Goal: Transaction & Acquisition: Purchase product/service

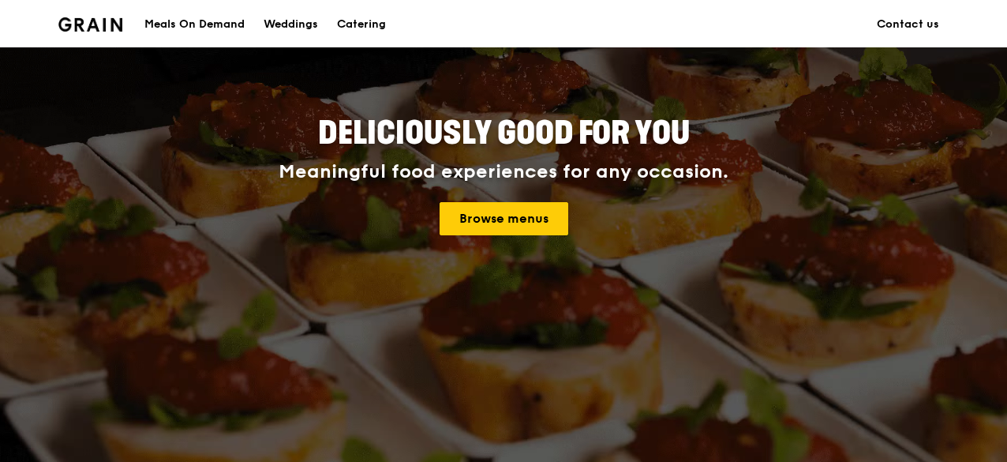
scroll to position [167, 0]
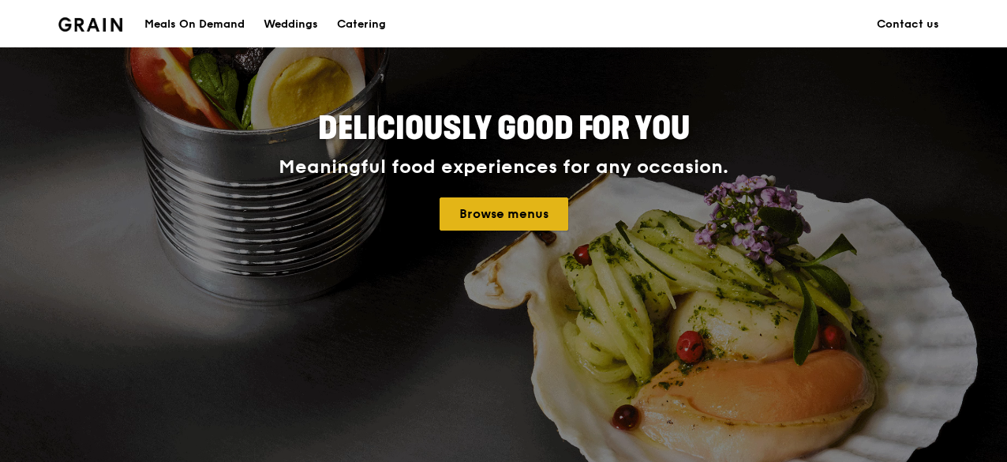
click at [524, 217] on link "Browse menus" at bounding box center [504, 213] width 129 height 33
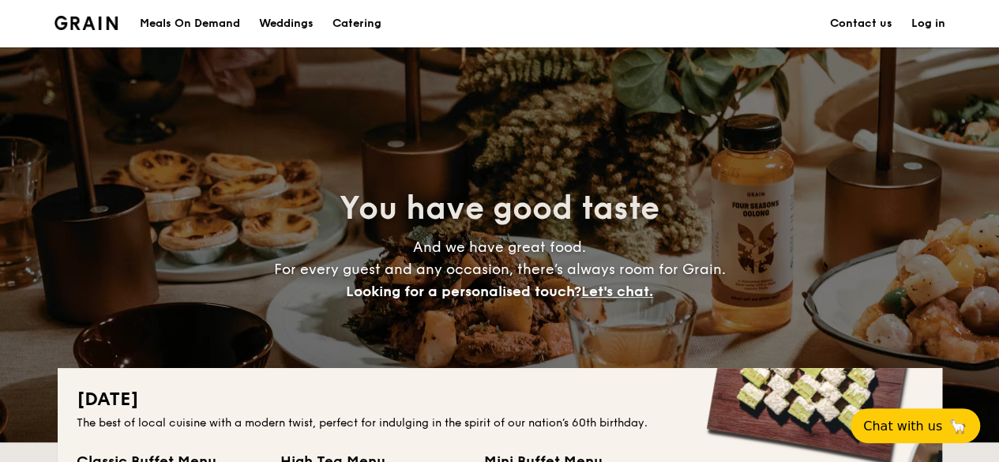
scroll to position [333, 0]
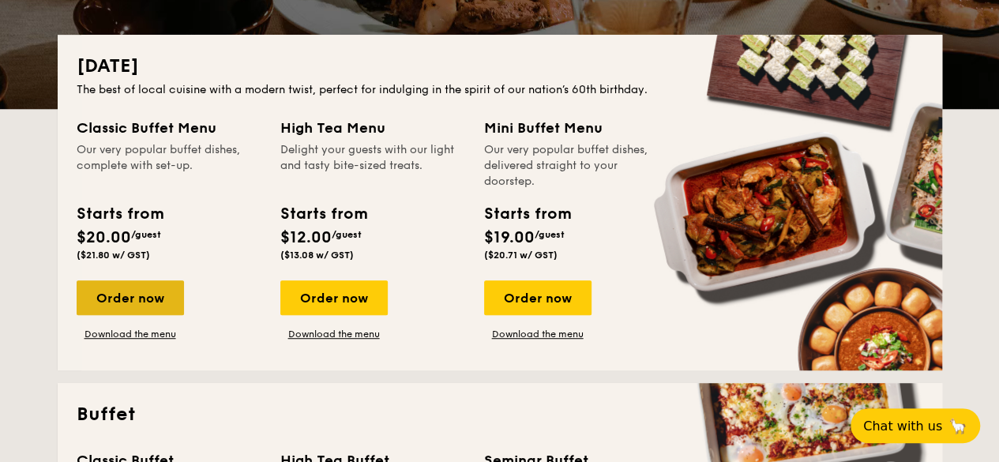
click at [123, 282] on div "Order now" at bounding box center [130, 297] width 107 height 35
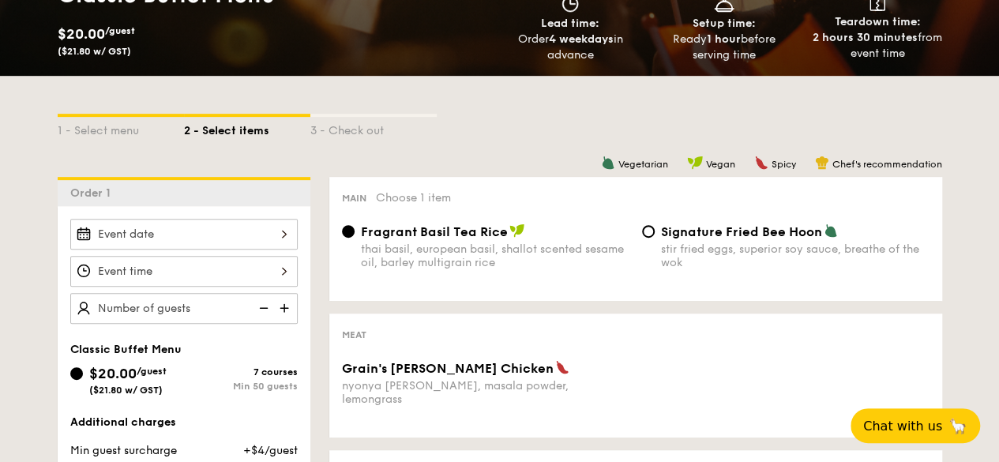
scroll to position [266, 0]
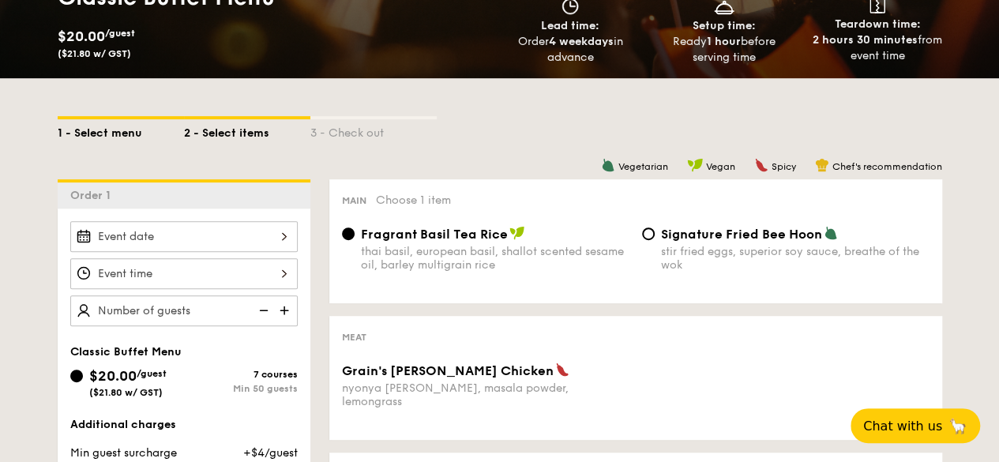
click at [111, 130] on div "1 - Select menu" at bounding box center [121, 130] width 126 height 22
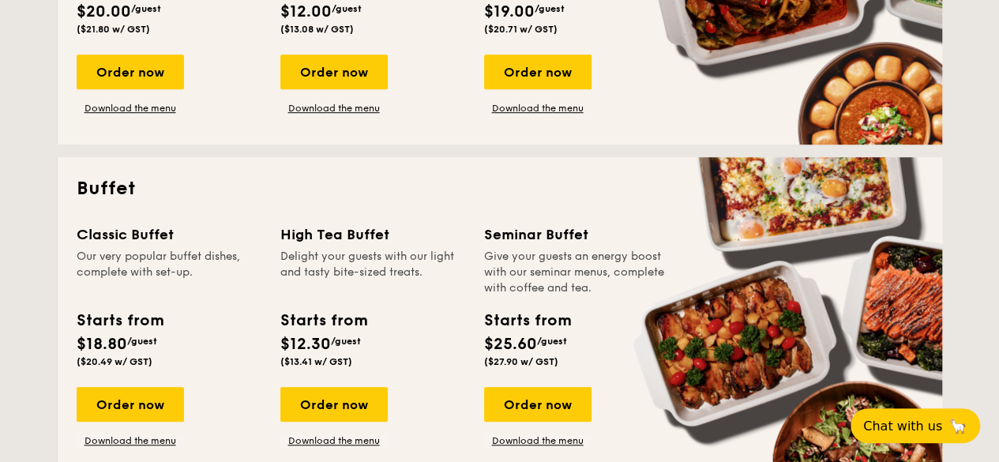
scroll to position [560, 0]
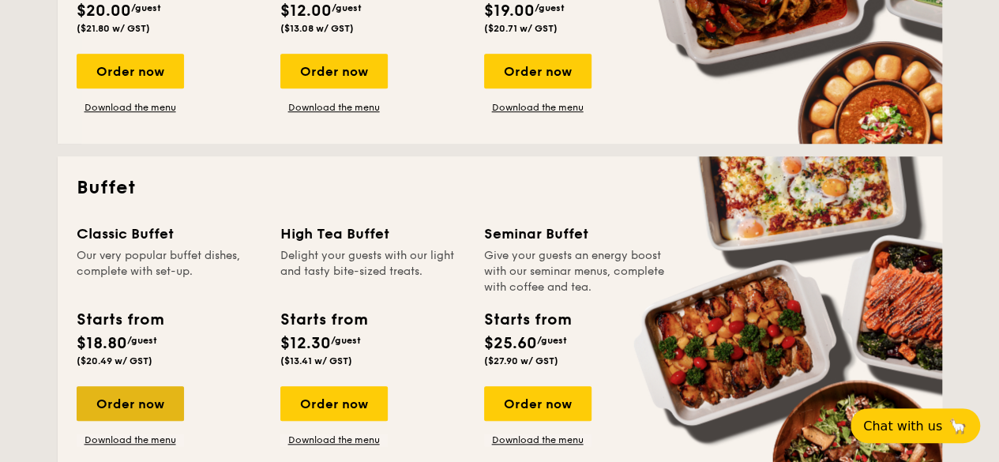
click at [158, 402] on div "Order now" at bounding box center [130, 403] width 107 height 35
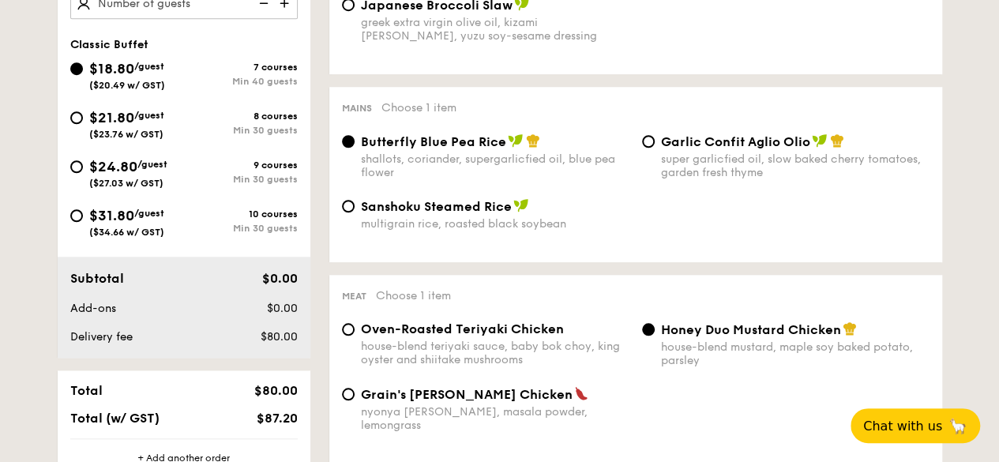
scroll to position [572, 0]
click at [117, 163] on span "$24.80" at bounding box center [113, 167] width 48 height 17
click at [83, 163] on input "$24.80 /guest ($27.03 w/ GST) 9 courses Min 30 guests" at bounding box center [76, 167] width 13 height 13
radio input "true"
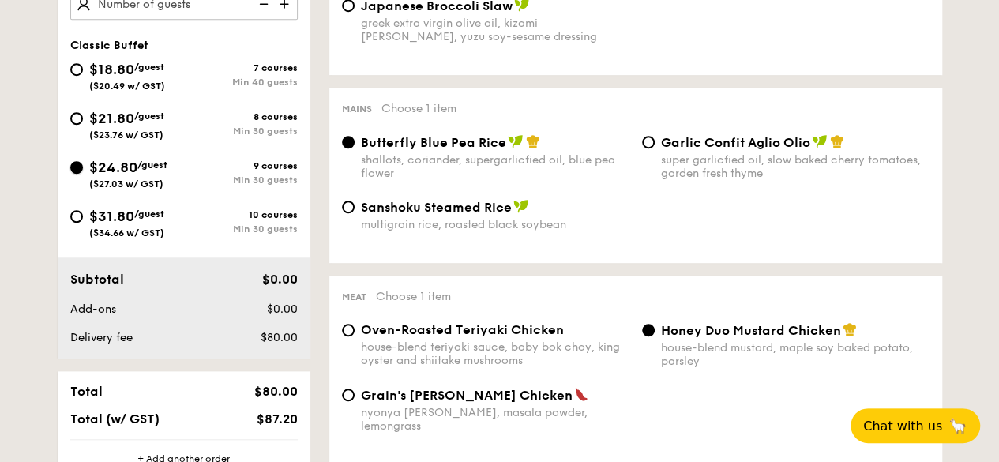
radio input "true"
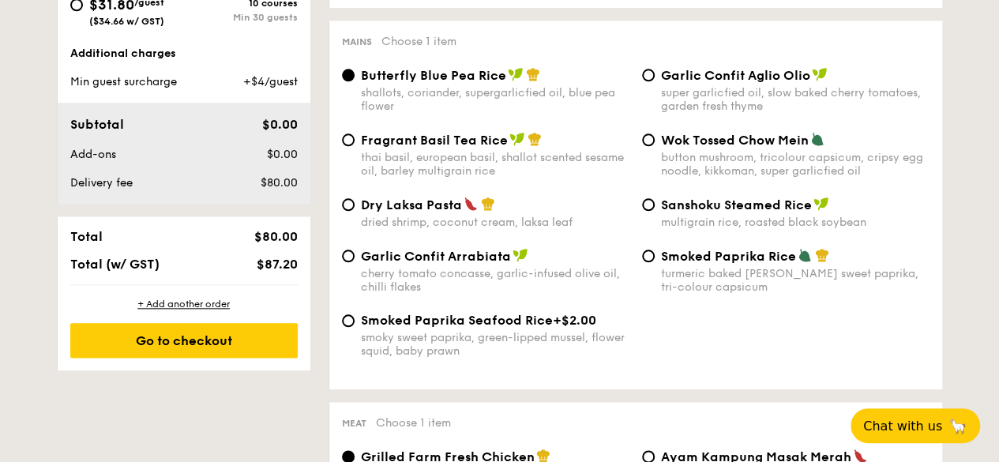
scroll to position [785, 0]
click at [409, 211] on span "Dry Laksa Pasta" at bounding box center [411, 204] width 101 height 15
click at [355, 210] on input "Dry Laksa Pasta dried shrimp, coconut cream, laksa leaf" at bounding box center [348, 203] width 13 height 13
radio input "true"
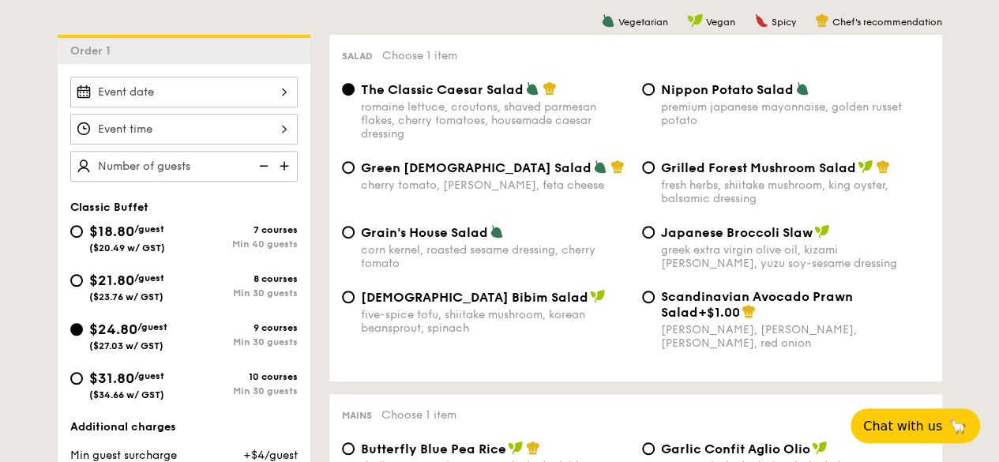
scroll to position [410, 0]
click at [694, 172] on span "Grilled Forest Mushroom Salad" at bounding box center [758, 168] width 195 height 15
click at [655, 172] on input "Grilled Forest Mushroom Salad fresh herbs, shiitake mushroom, king oyster, bals…" at bounding box center [648, 168] width 13 height 13
radio input "true"
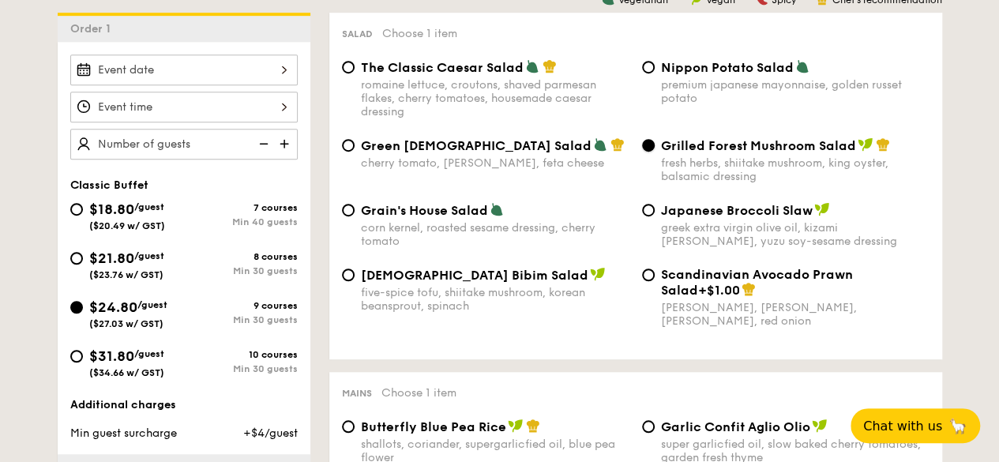
scroll to position [433, 0]
click at [472, 95] on div "romaine lettuce, croutons, shaved parmesan flakes, cherry tomatoes, housemade c…" at bounding box center [495, 97] width 268 height 40
click at [355, 73] on input "The Classic Caesar Salad romaine lettuce, croutons, shaved parmesan flakes, che…" at bounding box center [348, 66] width 13 height 13
radio input "true"
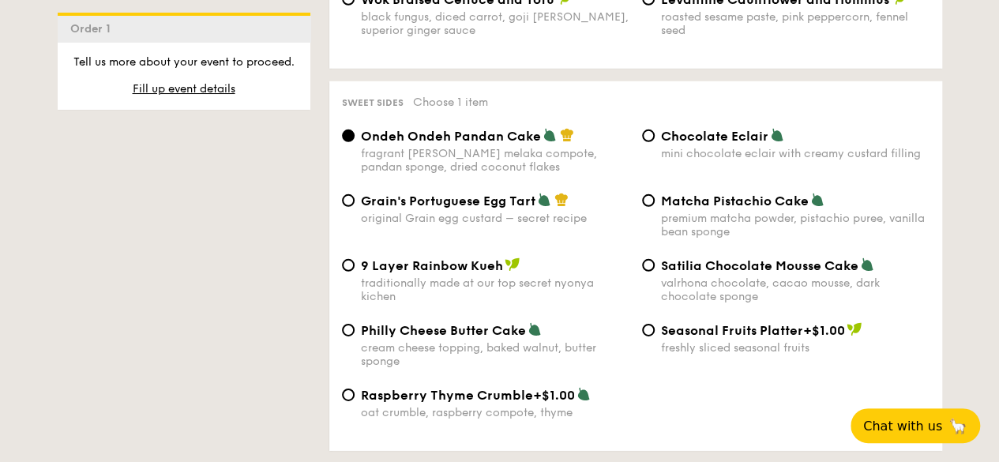
scroll to position [2321, 0]
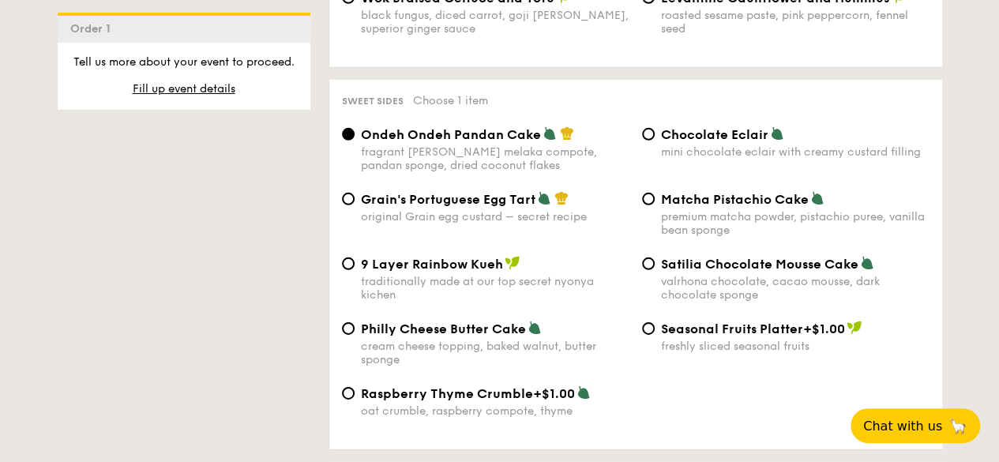
click at [492, 196] on span "Grain's Portuguese Egg Tart" at bounding box center [448, 199] width 174 height 15
click at [355, 196] on input "Grain's Portuguese Egg Tart original Grain egg custard – secret recipe" at bounding box center [348, 199] width 13 height 13
radio input "true"
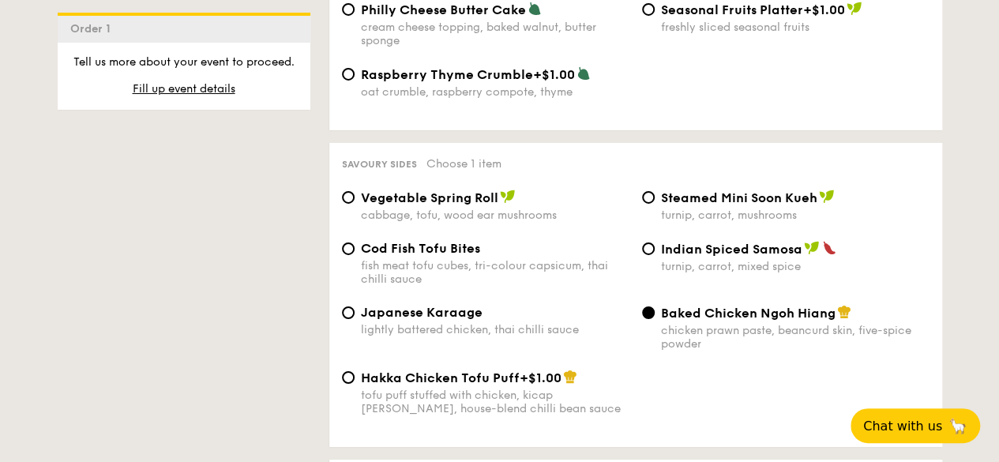
scroll to position [2641, 0]
click at [688, 305] on span "Baked Chicken Ngoh Hiang" at bounding box center [748, 312] width 174 height 15
click at [655, 306] on input "Baked Chicken Ngoh Hiang chicken prawn paste, beancurd skin, five-spice powder" at bounding box center [648, 312] width 13 height 13
click at [508, 231] on div "Vegetable Spring Roll cabbage, tofu, wood ear mushrooms Steamed Mini Soon Kueh …" at bounding box center [636, 214] width 600 height 51
click at [690, 310] on span "Baked Chicken Ngoh Hiang" at bounding box center [748, 312] width 174 height 15
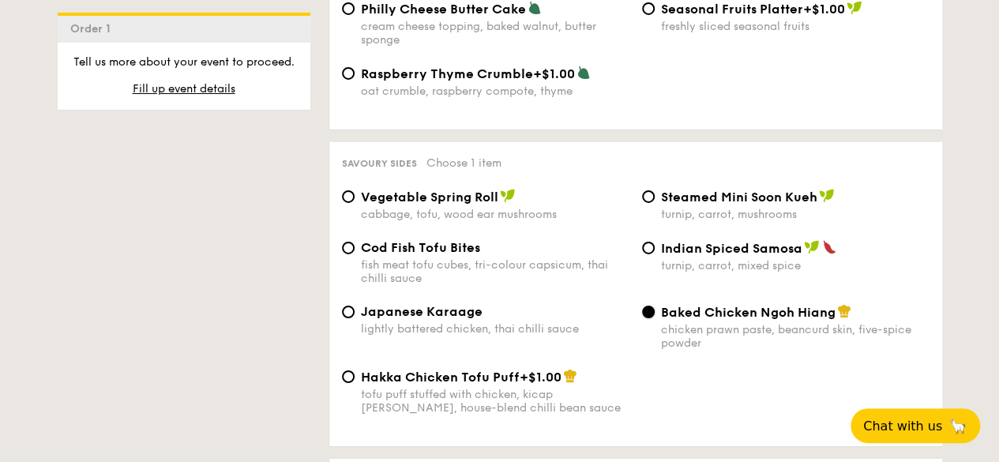
click at [655, 310] on input "Baked Chicken Ngoh Hiang chicken prawn paste, beancurd skin, five-spice powder" at bounding box center [648, 312] width 13 height 13
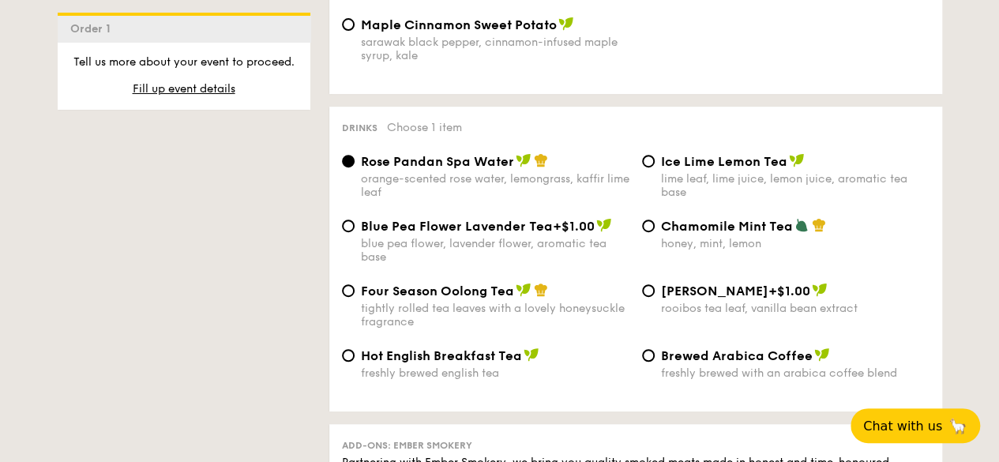
scroll to position [3378, 0]
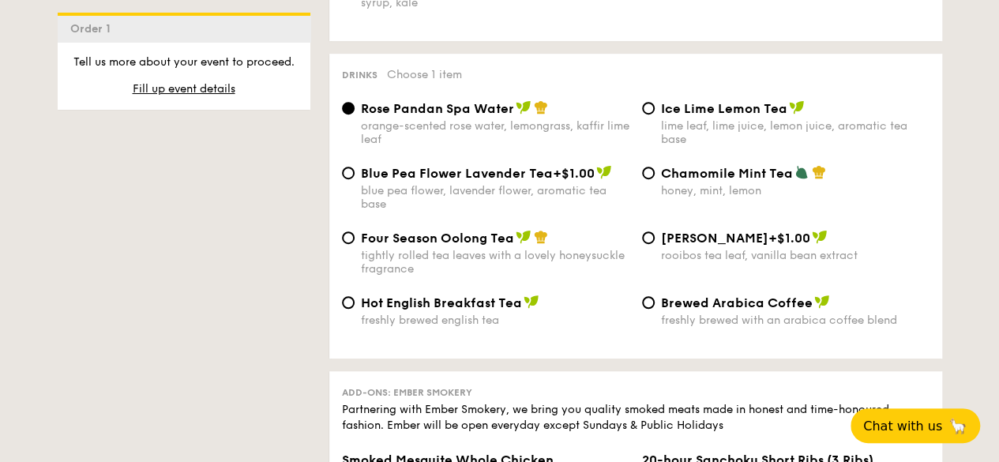
click at [471, 242] on span "Four Season Oolong Tea" at bounding box center [437, 238] width 153 height 15
click at [355, 242] on input "Four Season Oolong Tea tightly rolled tea leaves with a lovely honeysuckle frag…" at bounding box center [348, 237] width 13 height 13
radio input "true"
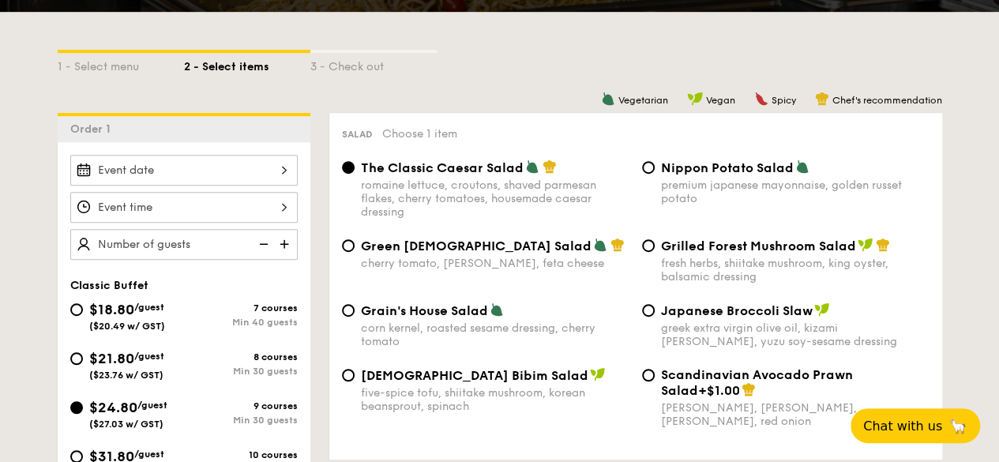
scroll to position [330, 0]
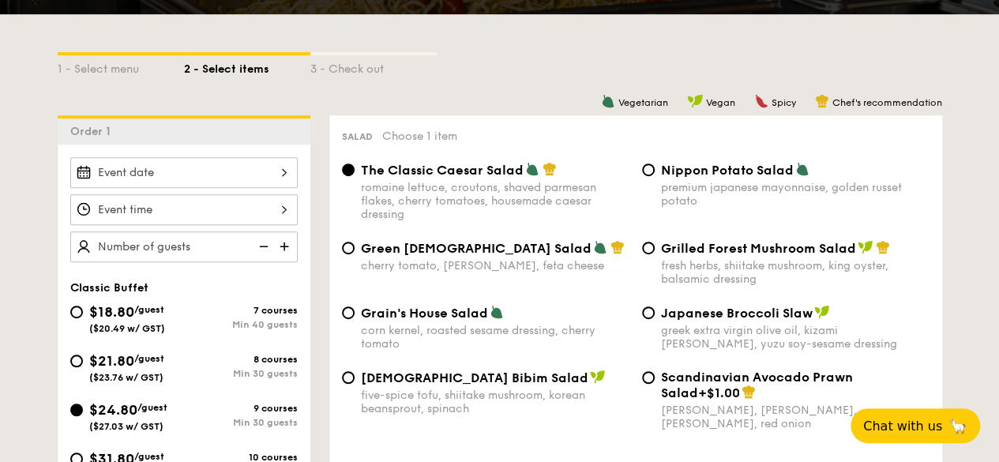
click at [252, 174] on div at bounding box center [183, 172] width 227 height 31
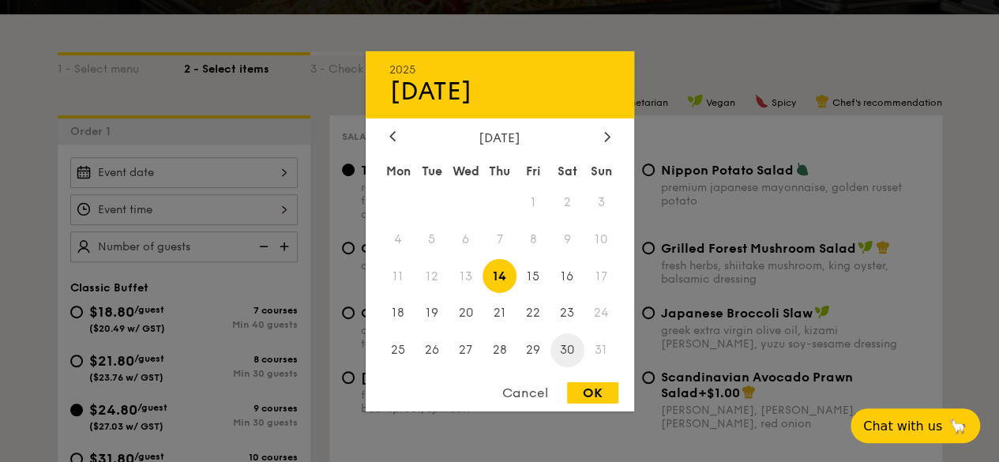
click at [570, 351] on span "30" at bounding box center [567, 350] width 34 height 34
click at [606, 396] on div "OK" at bounding box center [592, 392] width 51 height 21
type input "Aug 30, 2025"
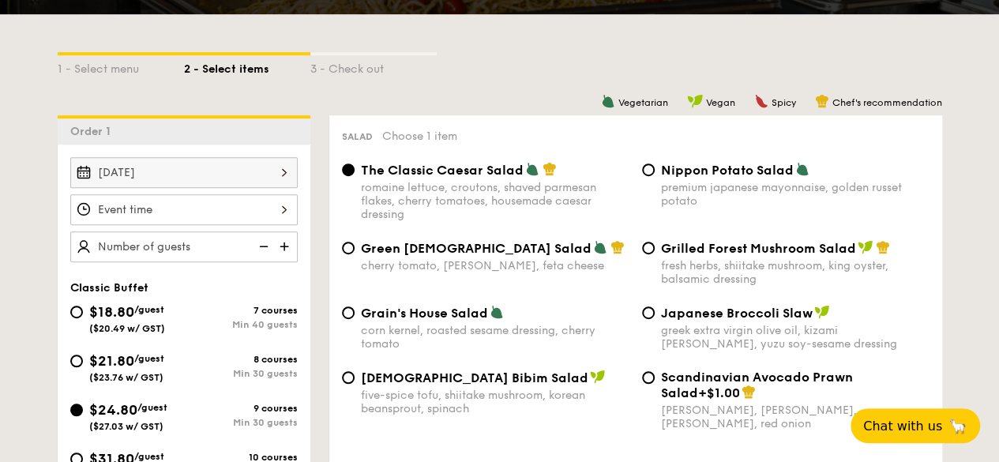
click at [223, 212] on div at bounding box center [183, 209] width 227 height 31
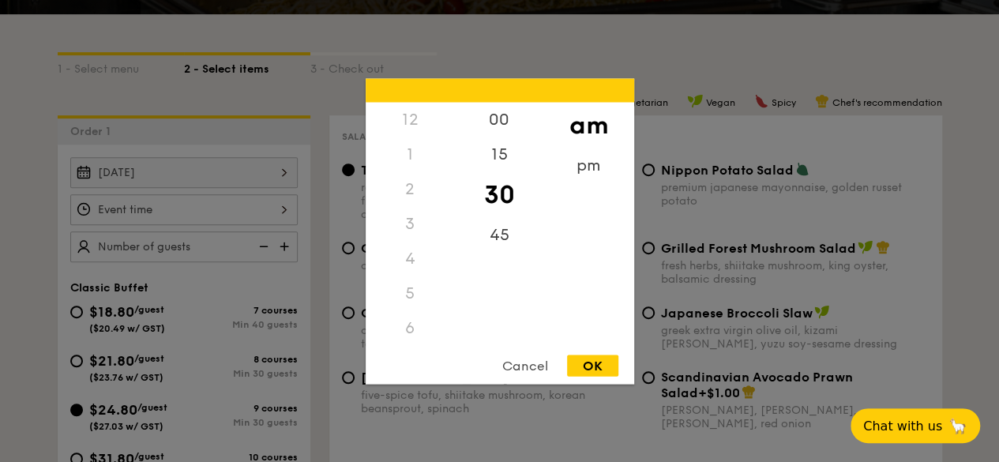
scroll to position [186, 0]
click at [602, 364] on div "OK" at bounding box center [592, 365] width 51 height 21
type input "11:30AM"
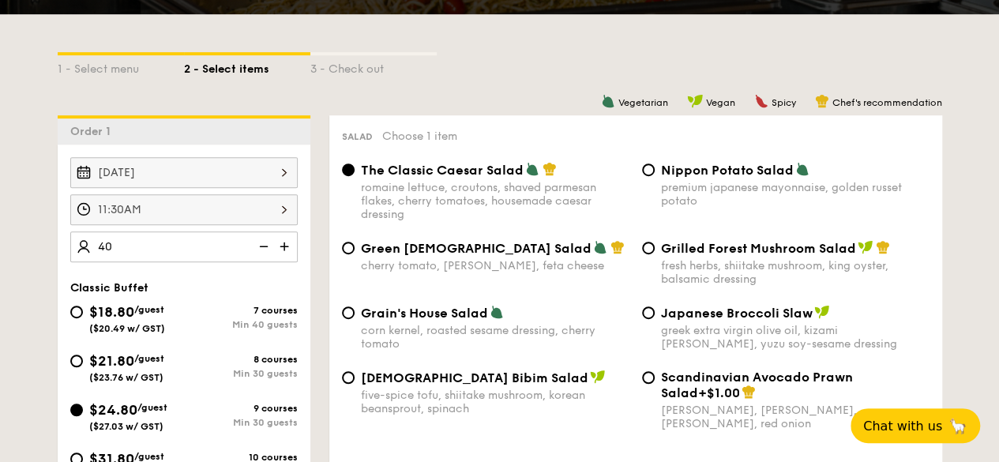
type input "4"
type input "45 guests"
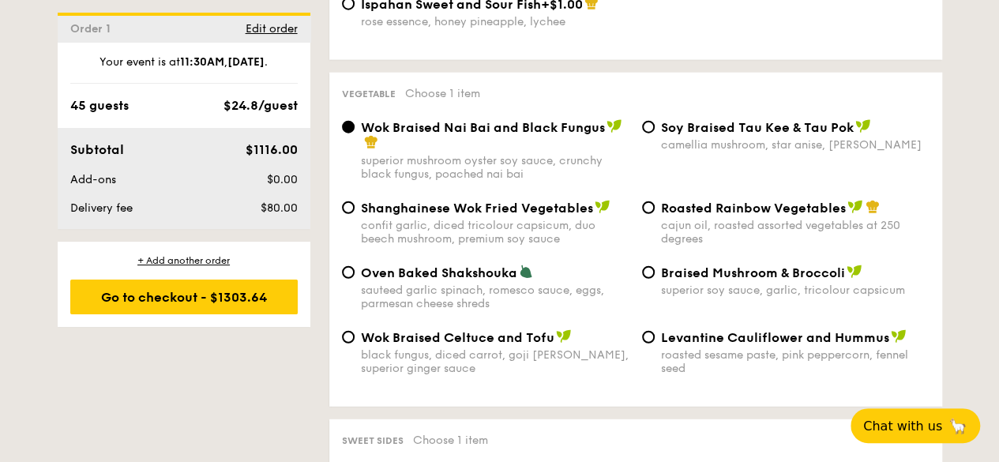
scroll to position [1983, 0]
click at [436, 265] on span "Oven Baked Shakshouka" at bounding box center [439, 272] width 156 height 15
click at [355, 265] on input "Oven Baked Shakshouka sauteed garlic spinach, romesco sauce, eggs, parmesan che…" at bounding box center [348, 271] width 13 height 13
radio input "true"
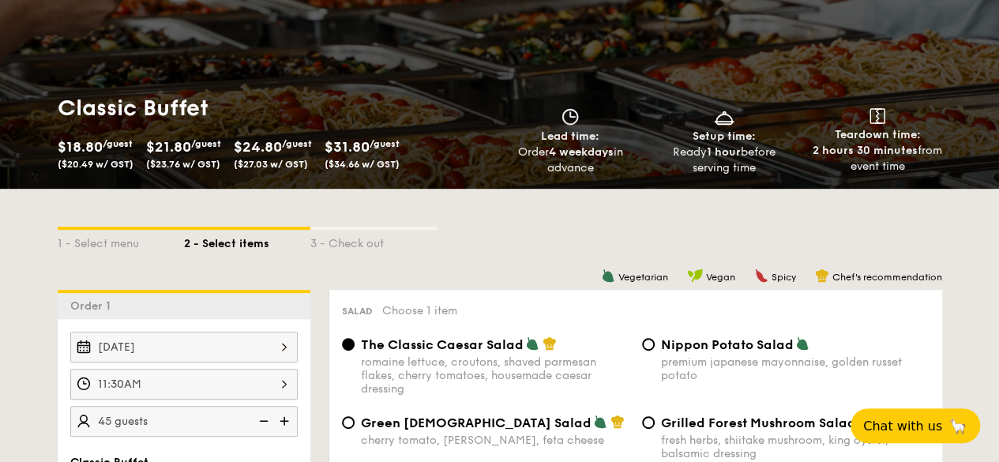
scroll to position [219, 0]
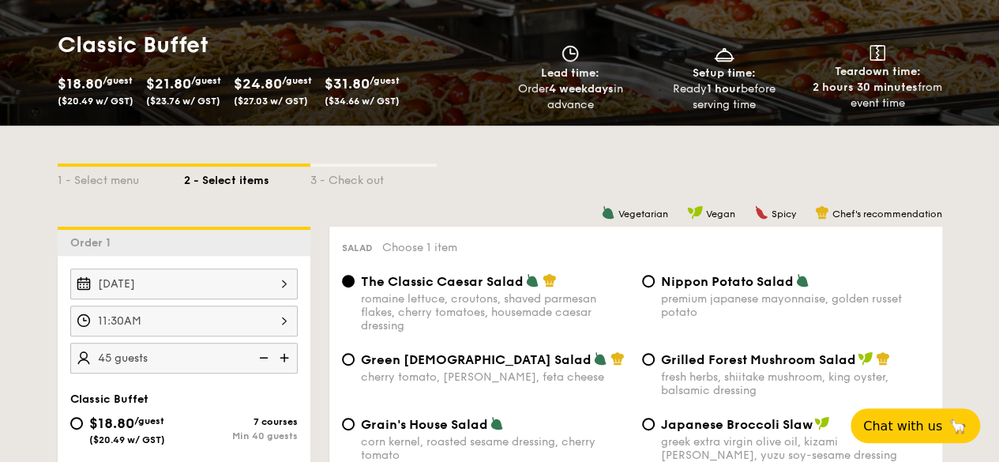
click at [445, 181] on div "1 - Select menu 2 - Select items 3 - Check out" at bounding box center [500, 175] width 884 height 25
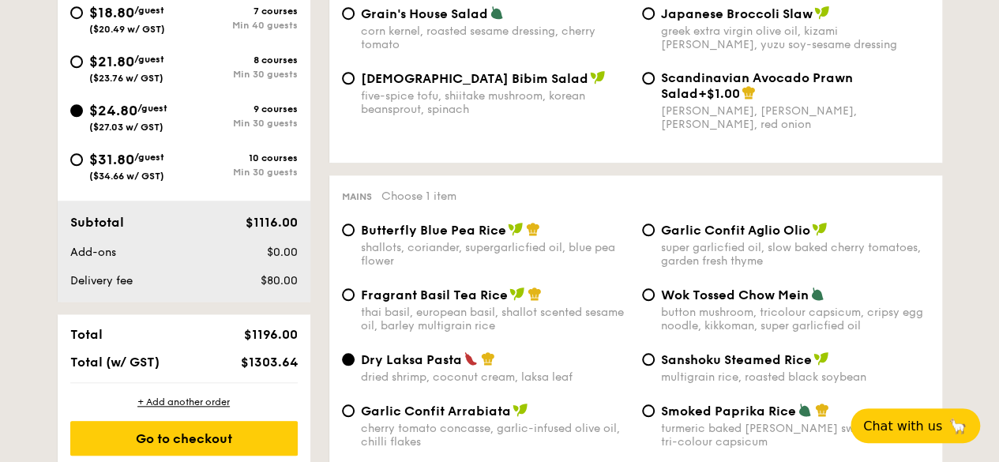
scroll to position [695, 0]
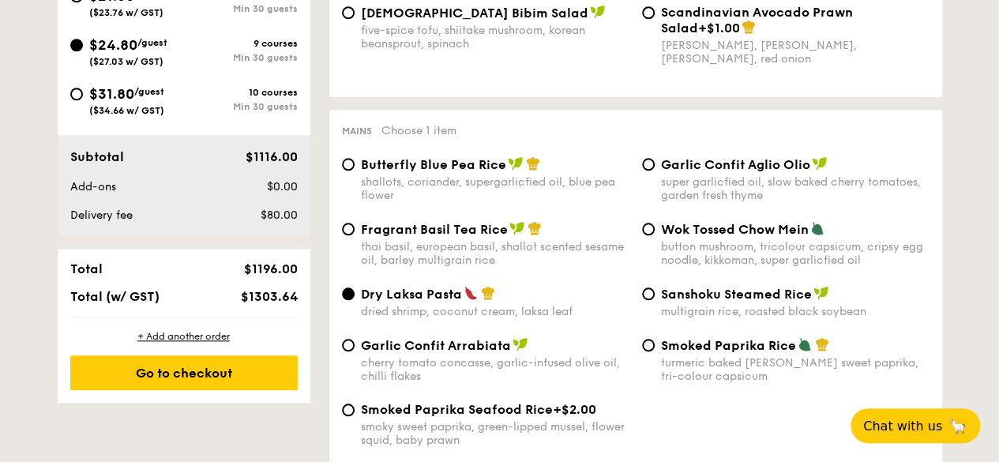
click at [204, 327] on div "+ Add another order Go to checkout" at bounding box center [184, 359] width 253 height 85
click at [193, 336] on div "+ Add another order" at bounding box center [183, 336] width 227 height 13
radio input "true"
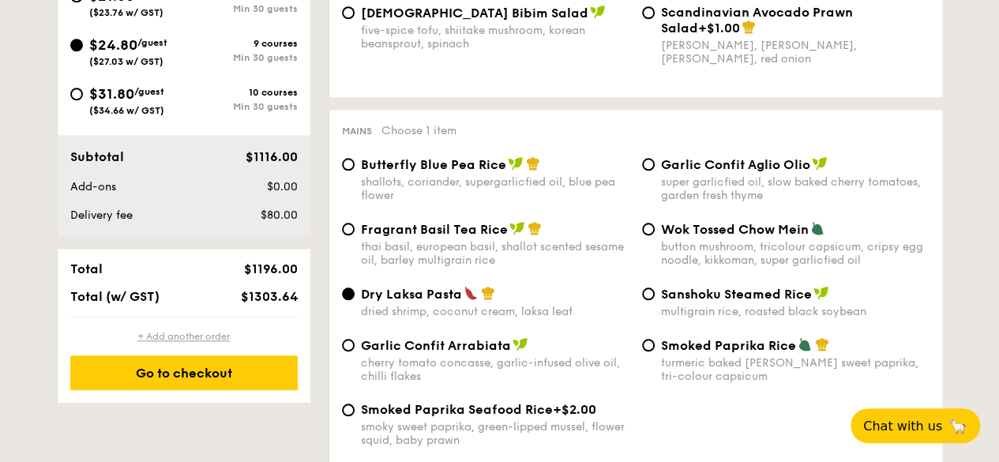
radio input "true"
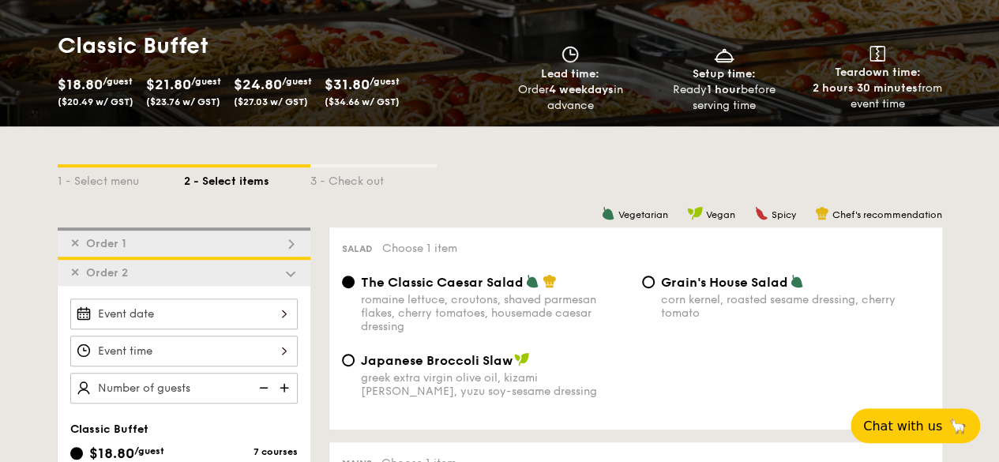
scroll to position [220, 0]
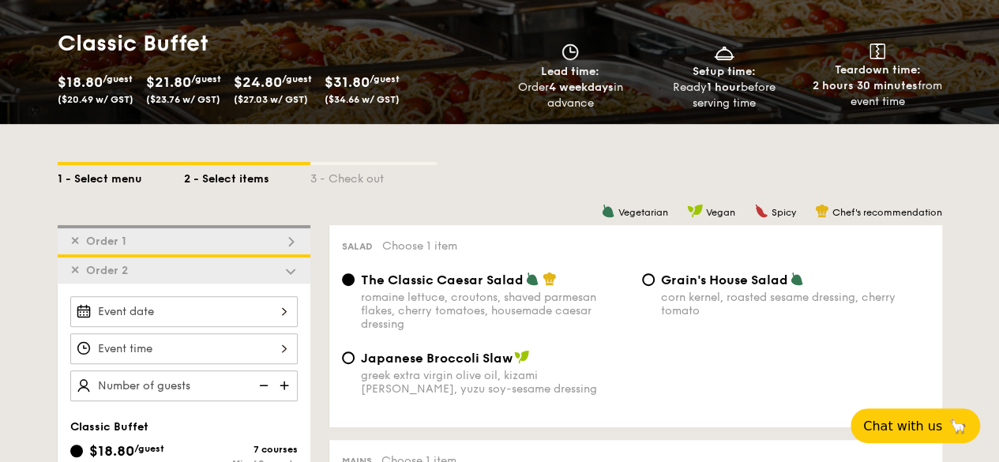
click at [66, 181] on div "1 - Select menu" at bounding box center [121, 176] width 126 height 22
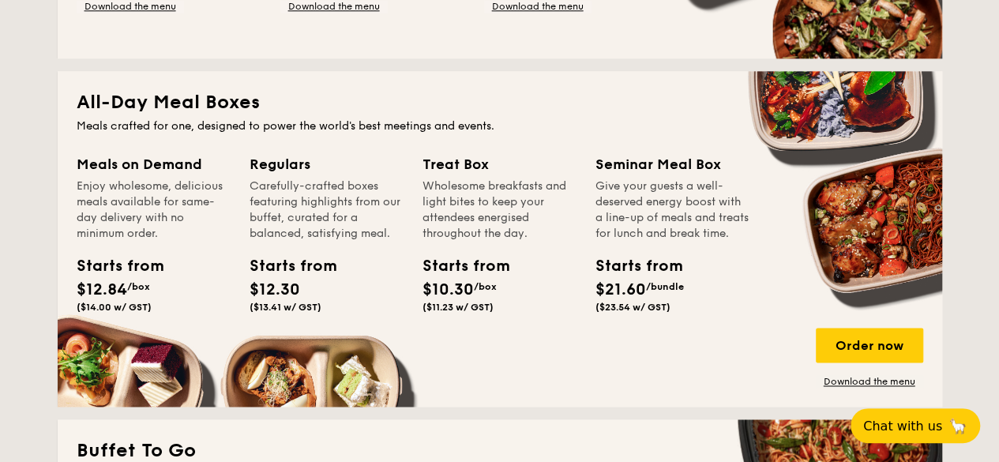
scroll to position [991, 0]
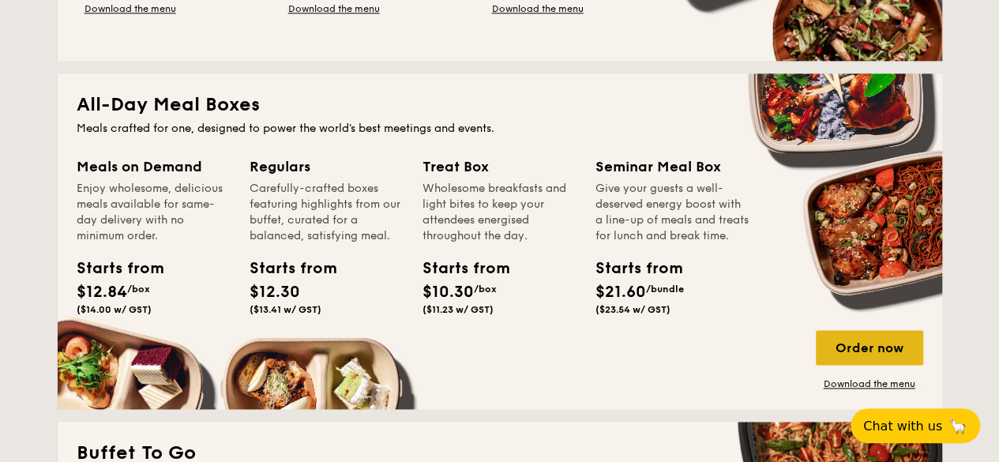
click at [902, 340] on div "Order now" at bounding box center [869, 347] width 107 height 35
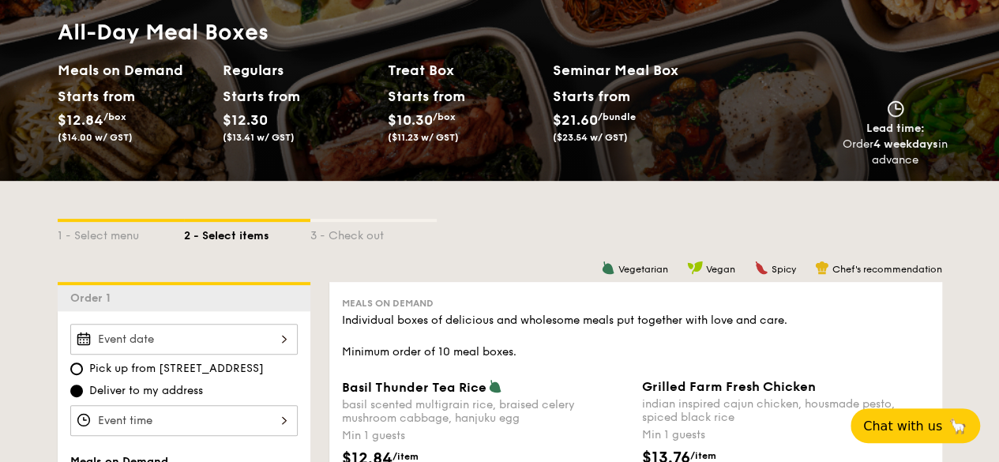
scroll to position [163, 0]
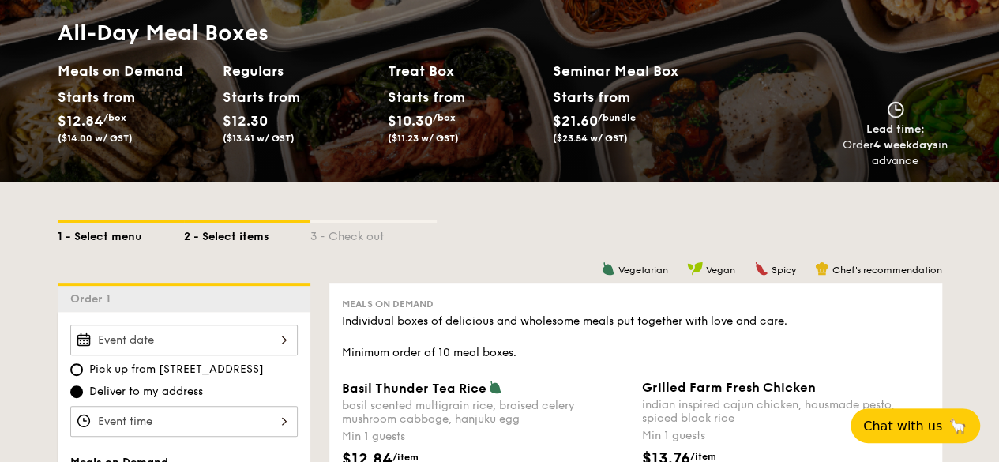
click at [115, 242] on div "1 - Select menu" at bounding box center [121, 234] width 126 height 22
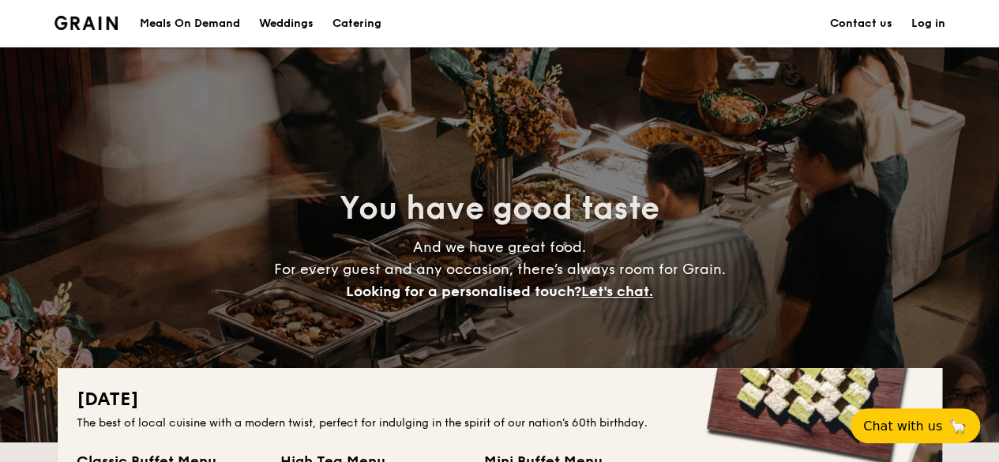
click at [870, 26] on link "Contact us" at bounding box center [861, 23] width 62 height 47
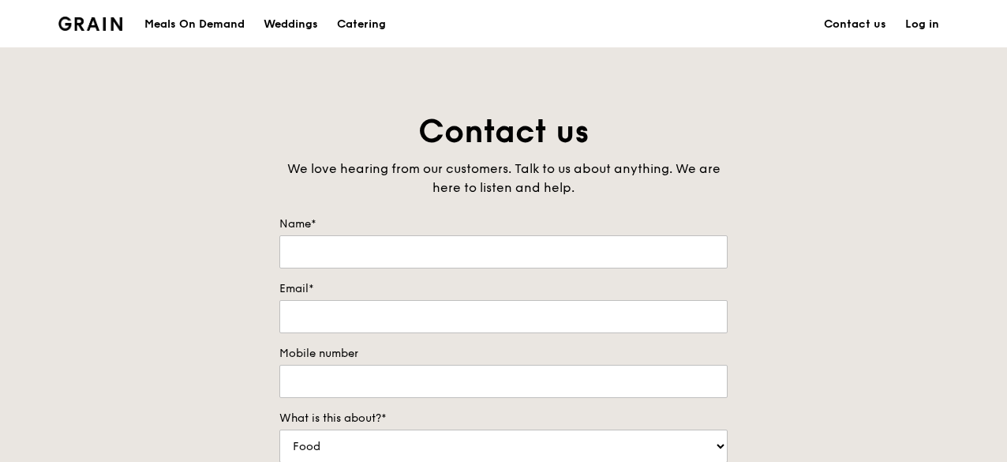
click at [111, 20] on img at bounding box center [90, 24] width 64 height 14
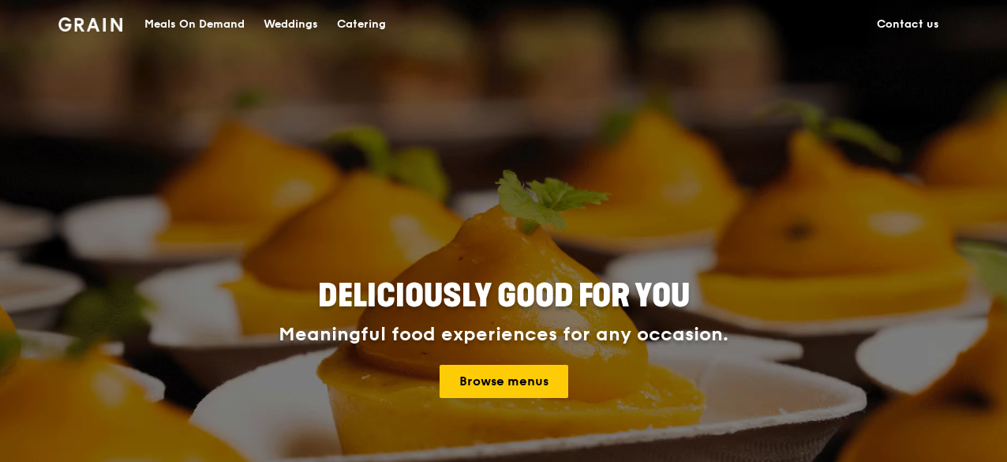
click at [349, 20] on div "Catering" at bounding box center [361, 24] width 49 height 47
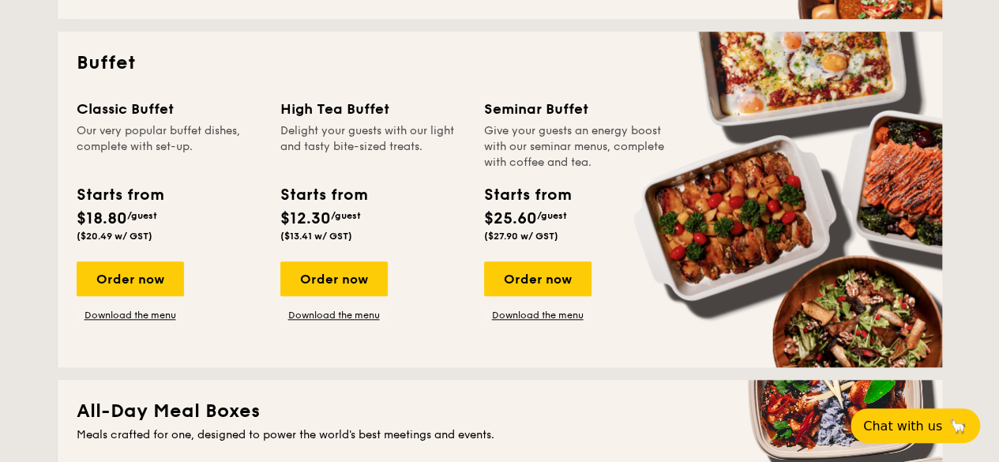
scroll to position [672, 0]
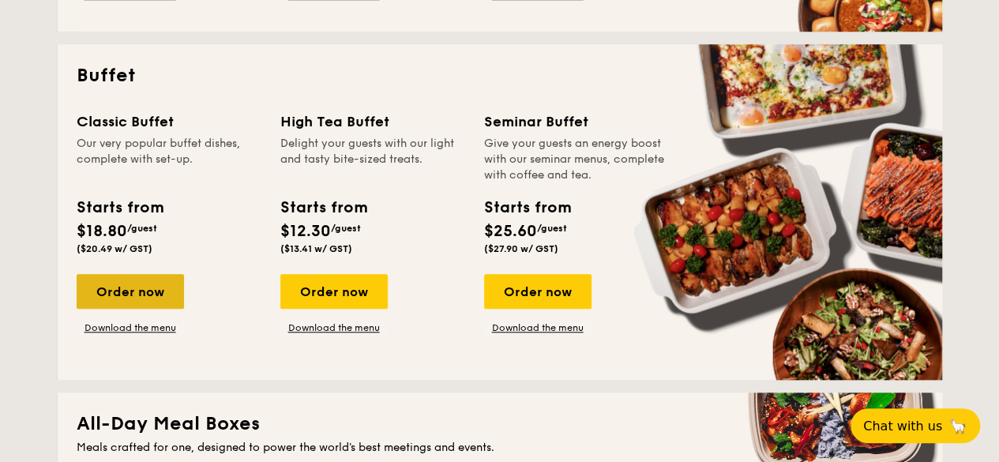
click at [160, 309] on div "Order now" at bounding box center [130, 291] width 107 height 35
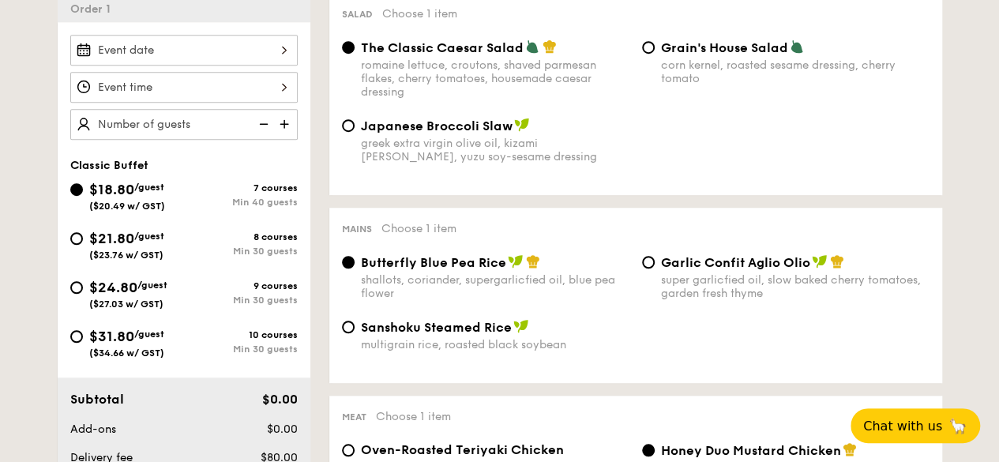
scroll to position [453, 0]
click at [119, 243] on span "$21.80" at bounding box center [111, 237] width 45 height 17
click at [83, 243] on input "$21.80 /guest ($23.76 w/ GST) 8 courses Min 30 guests" at bounding box center [76, 237] width 13 height 13
radio input "true"
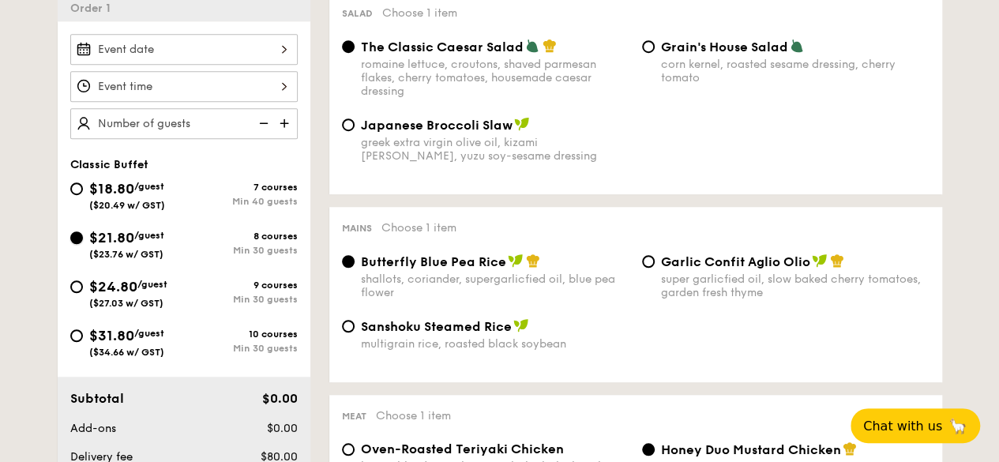
radio input "true"
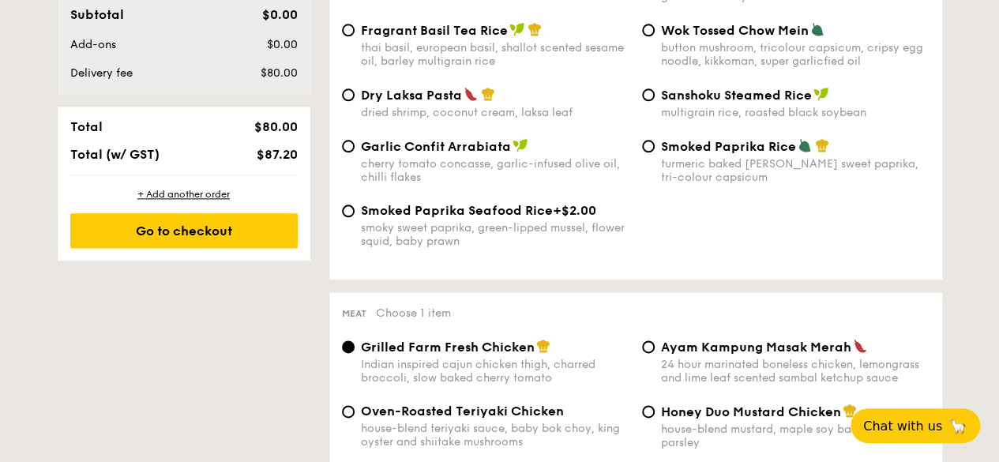
scroll to position [901, 0]
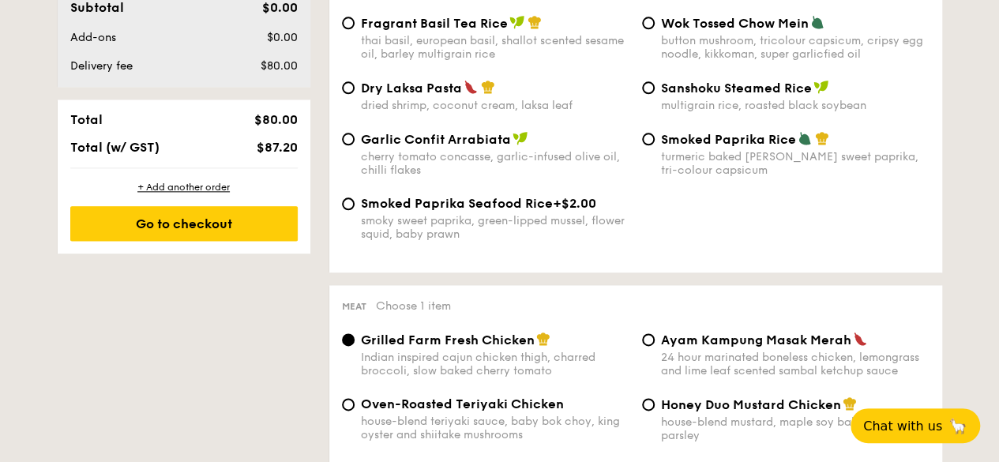
click at [396, 103] on div "dried shrimp, coconut cream, laksa leaf" at bounding box center [495, 105] width 268 height 13
click at [355, 94] on input "Dry Laksa Pasta dried shrimp, coconut cream, laksa leaf" at bounding box center [348, 87] width 13 height 13
radio input "true"
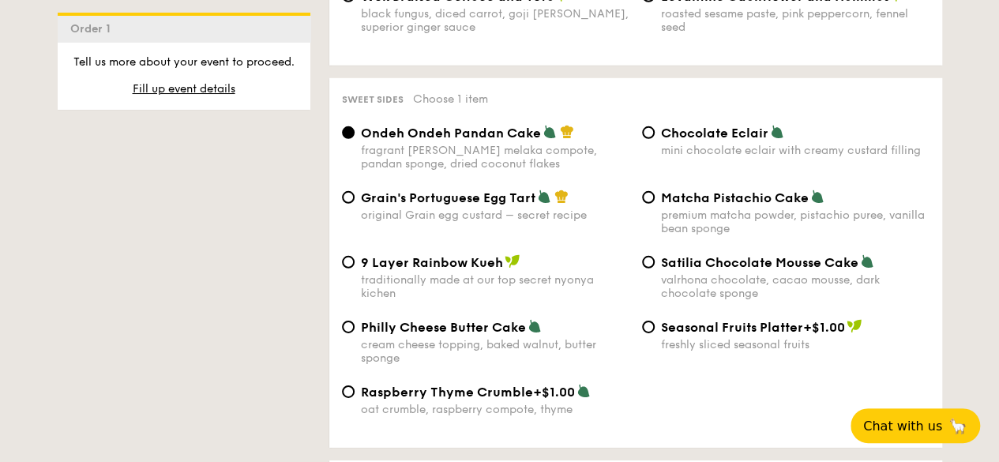
scroll to position [2324, 0]
click at [434, 189] on span "Grain's Portuguese Egg Tart" at bounding box center [448, 196] width 174 height 15
click at [355, 190] on input "Grain's Portuguese Egg Tart original Grain egg custard – secret recipe" at bounding box center [348, 196] width 13 height 13
radio input "true"
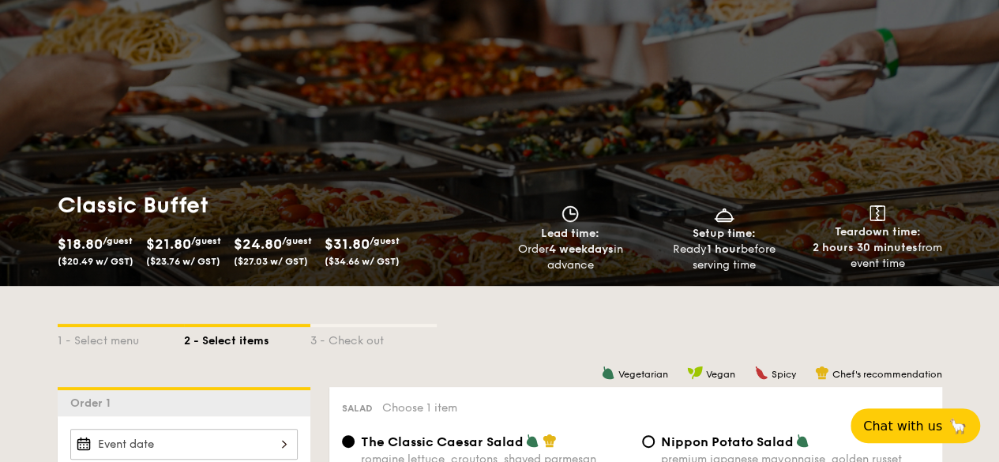
scroll to position [0, 0]
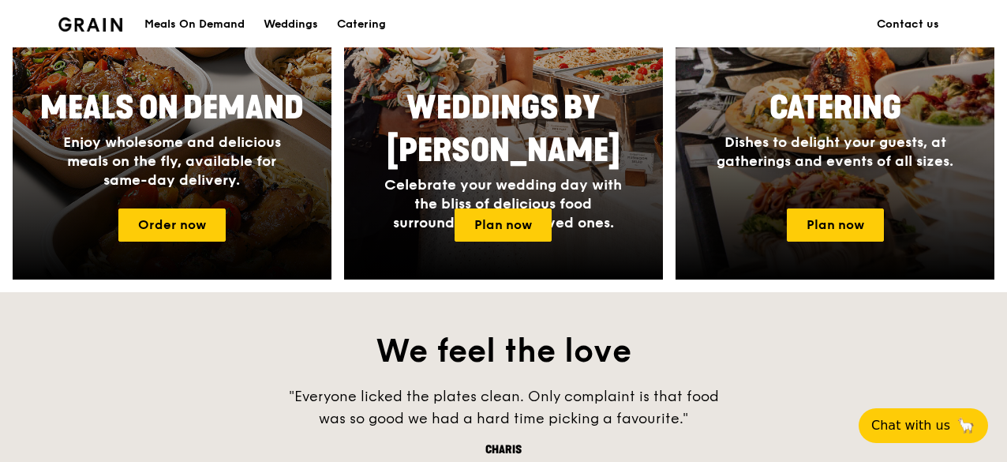
scroll to position [781, 0]
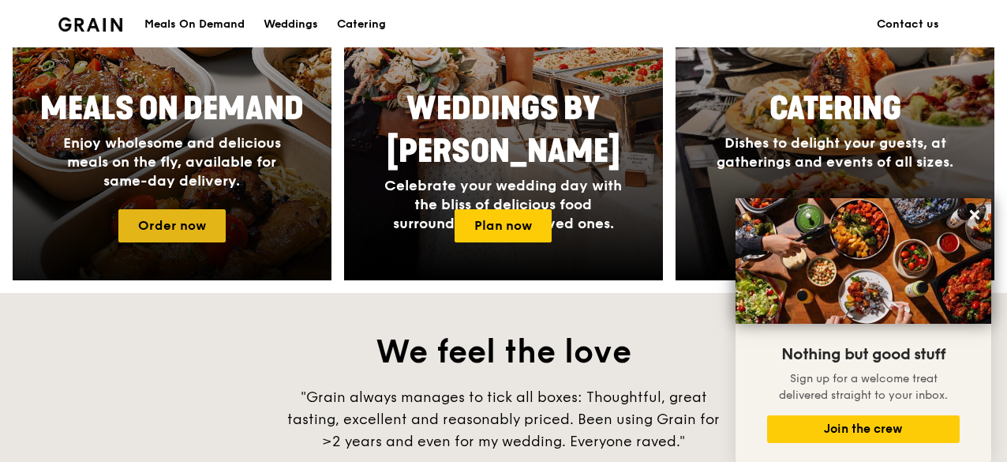
click at [193, 227] on link "Order now" at bounding box center [171, 225] width 107 height 33
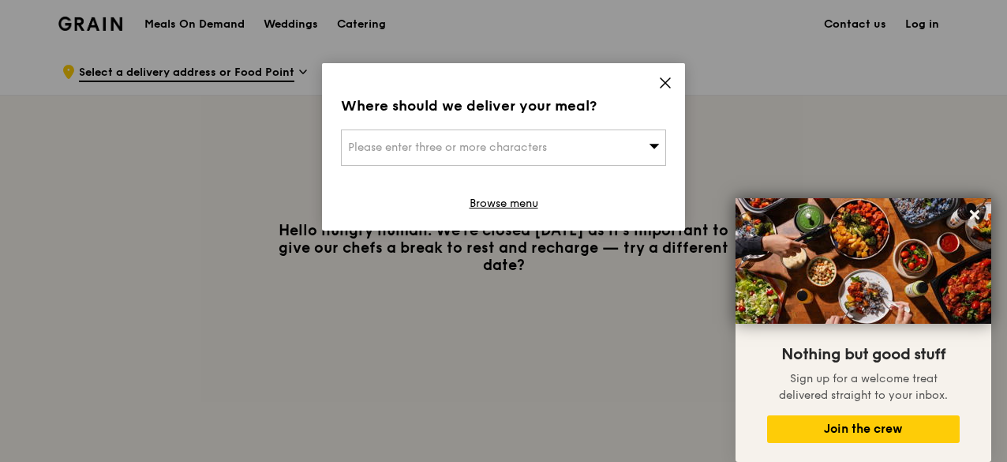
click at [588, 148] on div "Please enter three or more characters" at bounding box center [503, 147] width 325 height 36
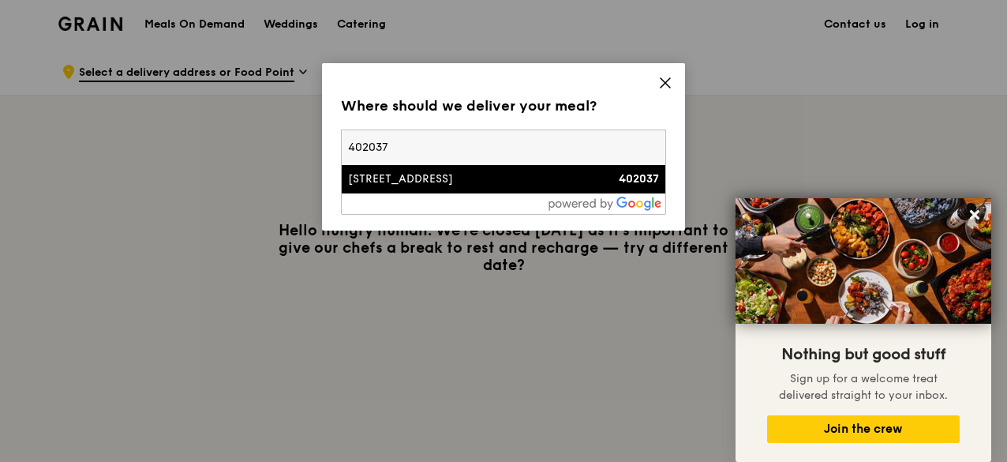
type input "402037"
click at [496, 189] on li "[STREET_ADDRESS] 402037" at bounding box center [504, 179] width 324 height 28
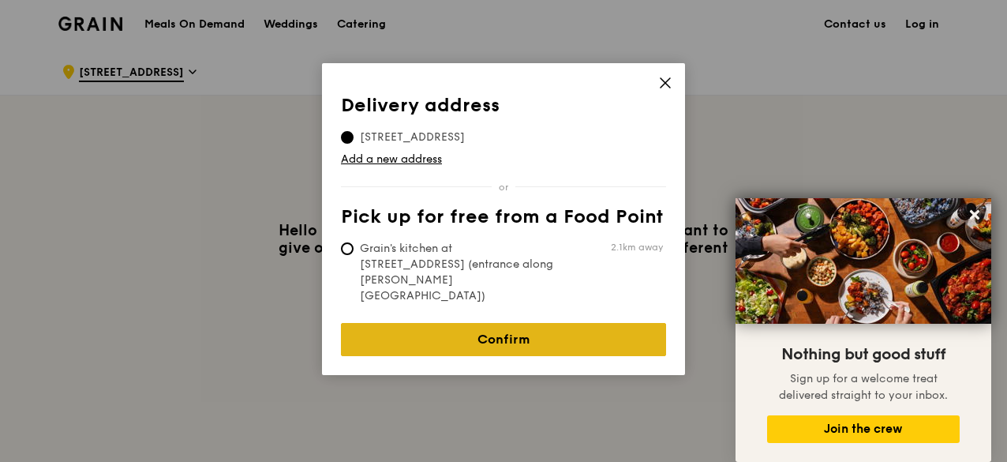
click at [611, 323] on link "Confirm" at bounding box center [503, 339] width 325 height 33
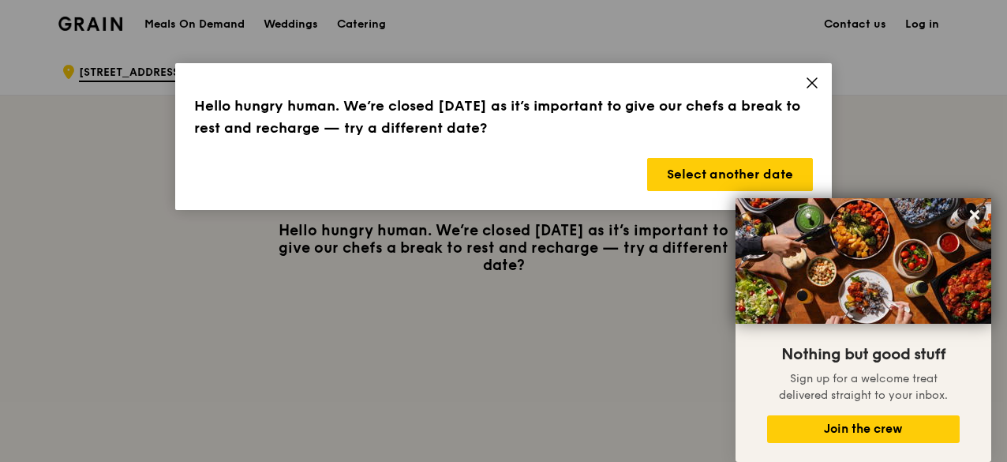
click at [807, 82] on icon at bounding box center [812, 83] width 14 height 14
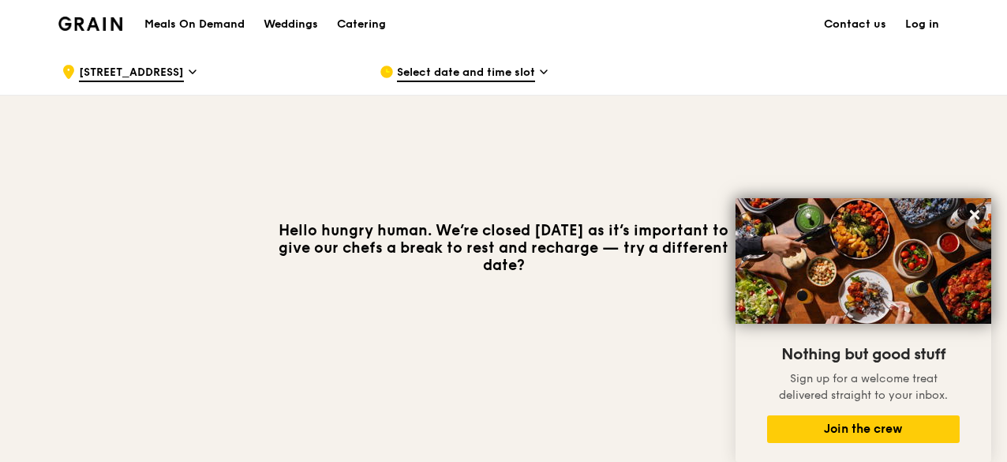
click at [509, 69] on span "Select date and time slot" at bounding box center [466, 73] width 138 height 17
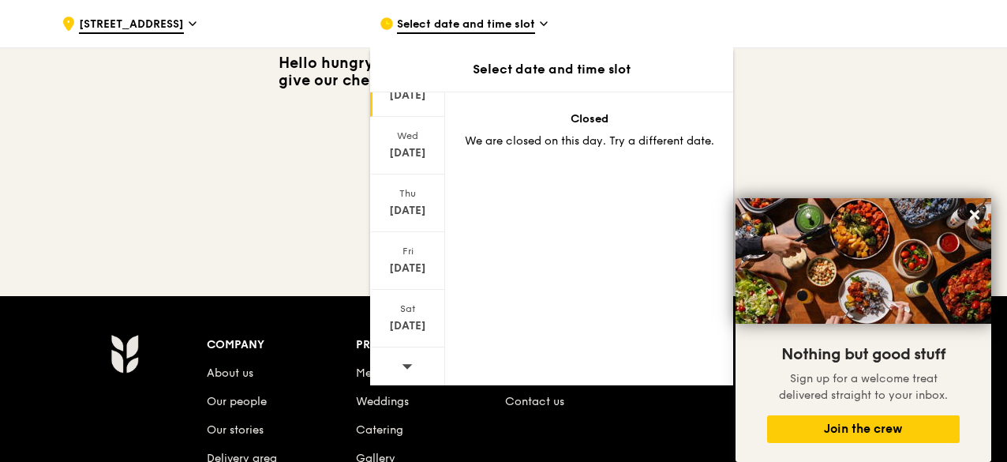
scroll to position [253, 0]
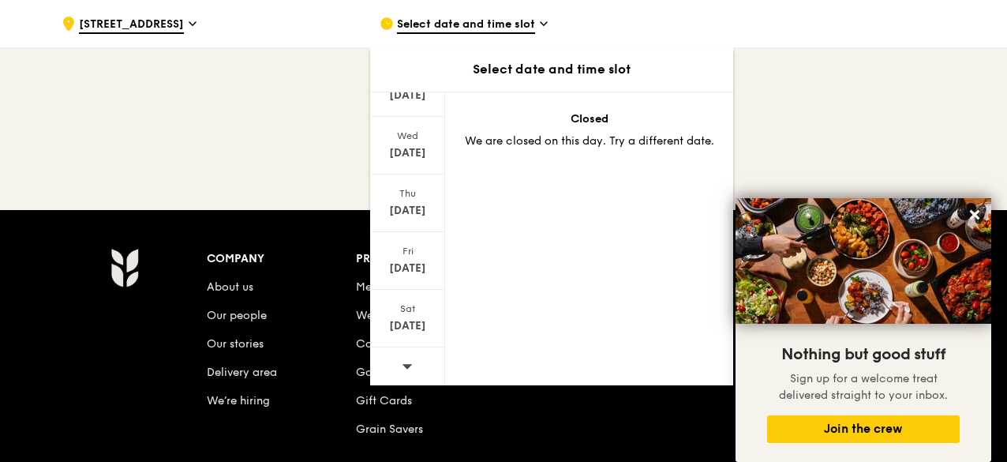
click at [402, 369] on icon at bounding box center [407, 366] width 11 height 12
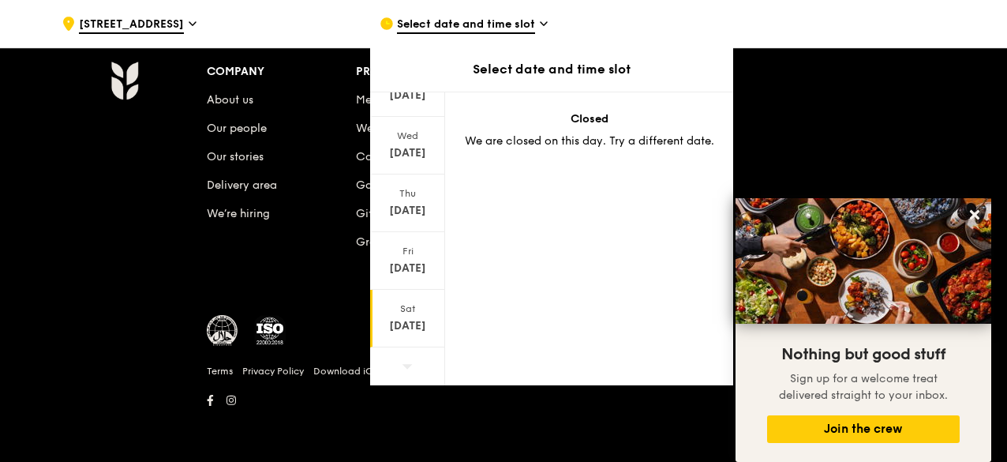
click at [403, 324] on div "[DATE]" at bounding box center [408, 326] width 70 height 16
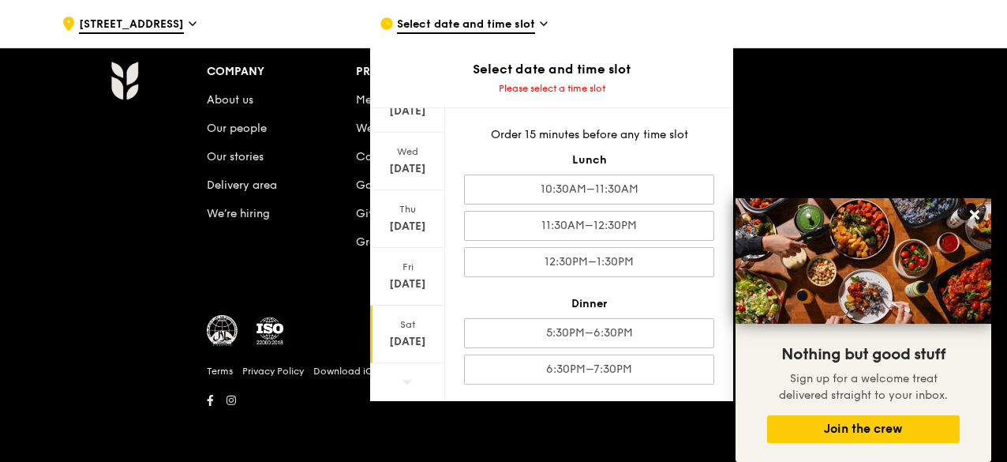
scroll to position [441, 0]
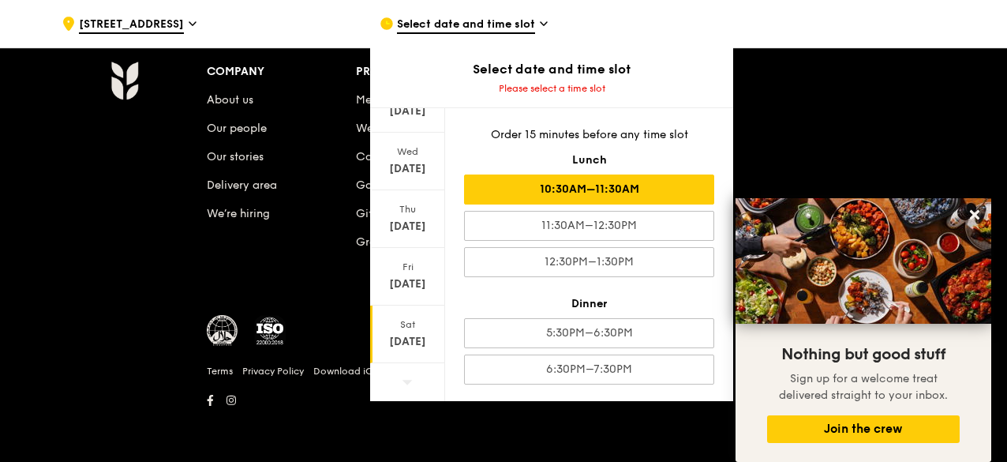
click at [654, 187] on div "10:30AM–11:30AM" at bounding box center [589, 189] width 250 height 30
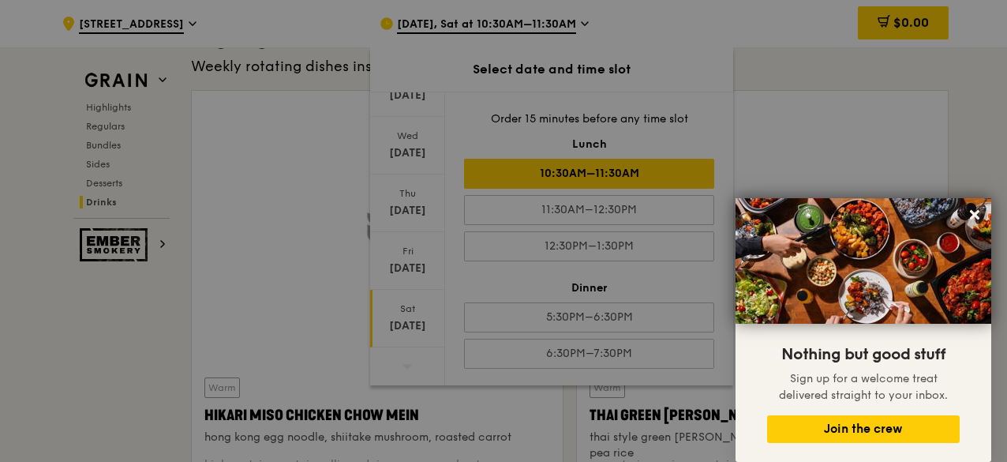
scroll to position [6725, 0]
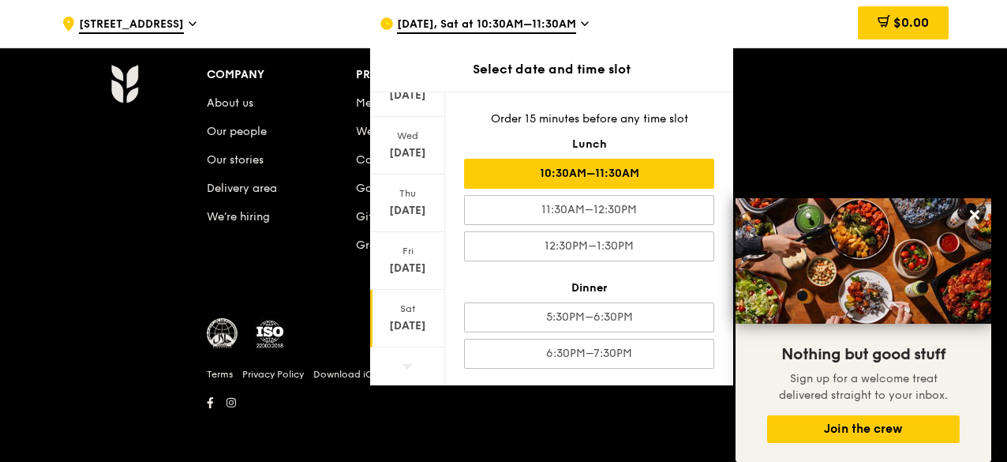
click at [860, 132] on div "Company About us Our people Our stories Delivery area We’re hiring Products Mea…" at bounding box center [579, 172] width 745 height 216
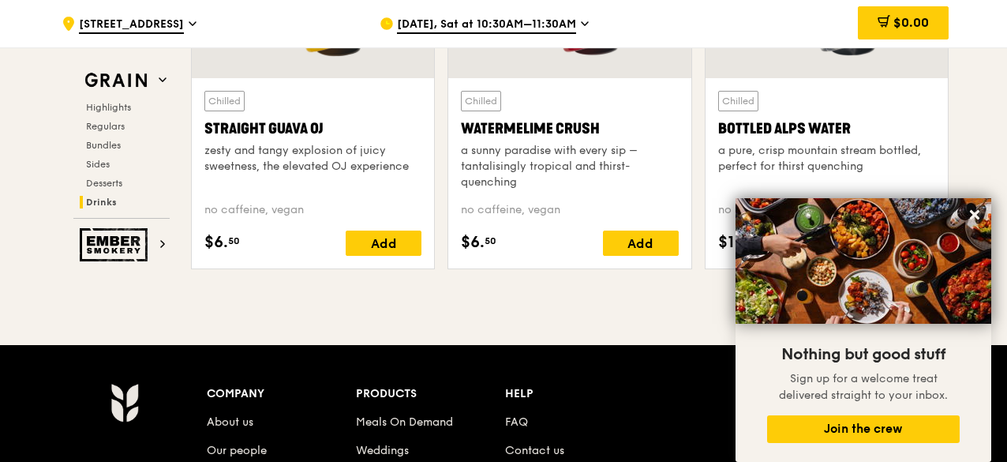
scroll to position [6408, 0]
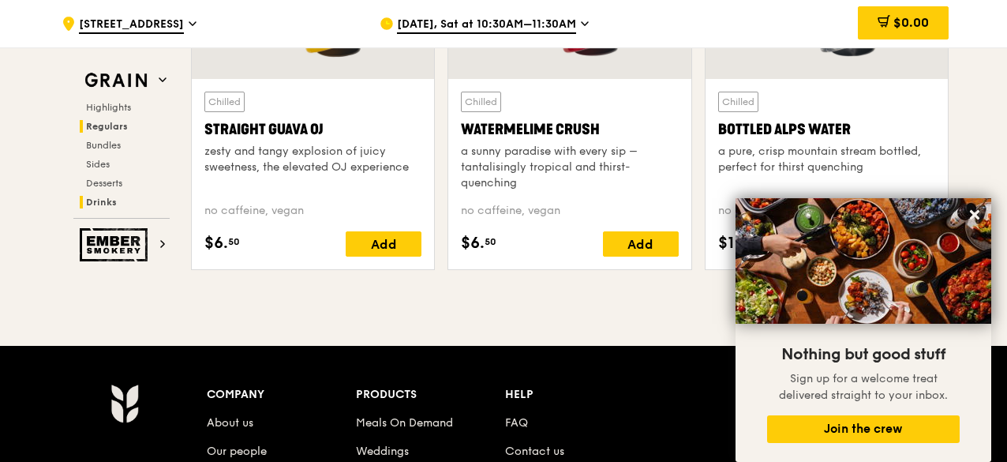
click at [106, 122] on span "Regulars" at bounding box center [107, 126] width 42 height 11
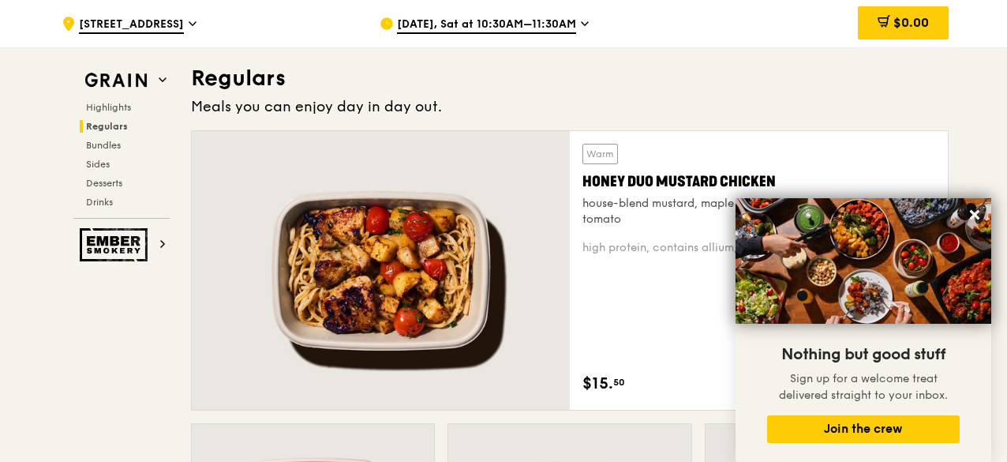
scroll to position [1169, 0]
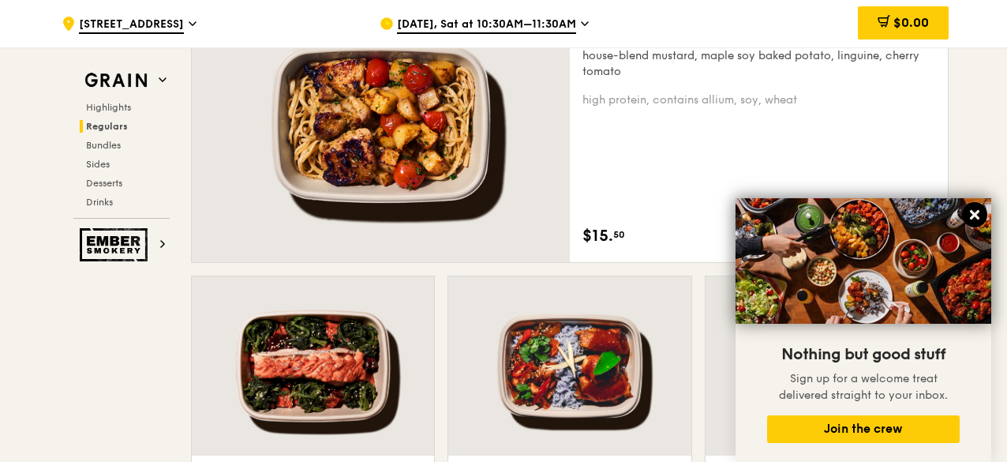
click at [977, 217] on icon at bounding box center [974, 214] width 9 height 9
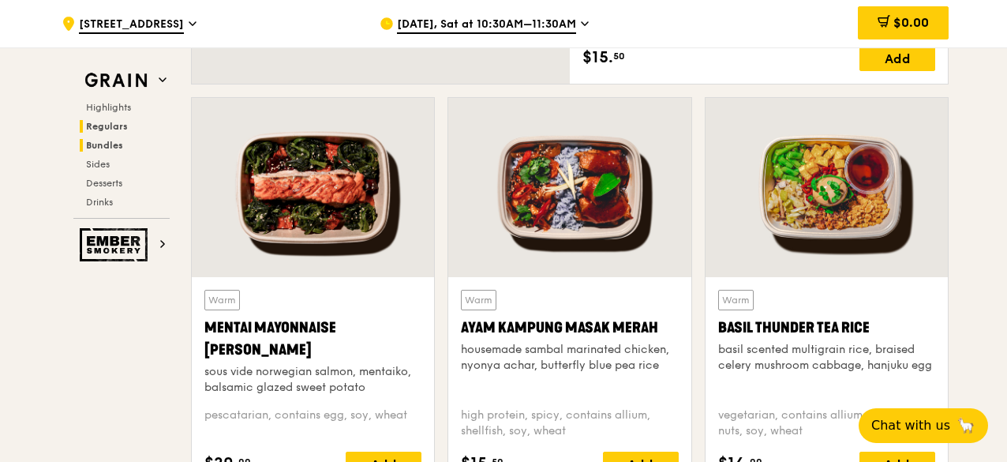
click at [120, 140] on span "Bundles" at bounding box center [104, 145] width 37 height 11
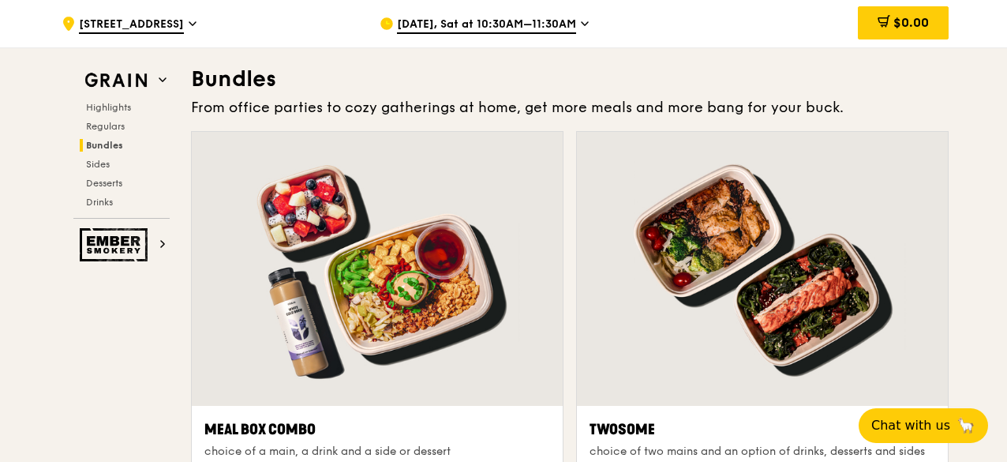
scroll to position [2374, 0]
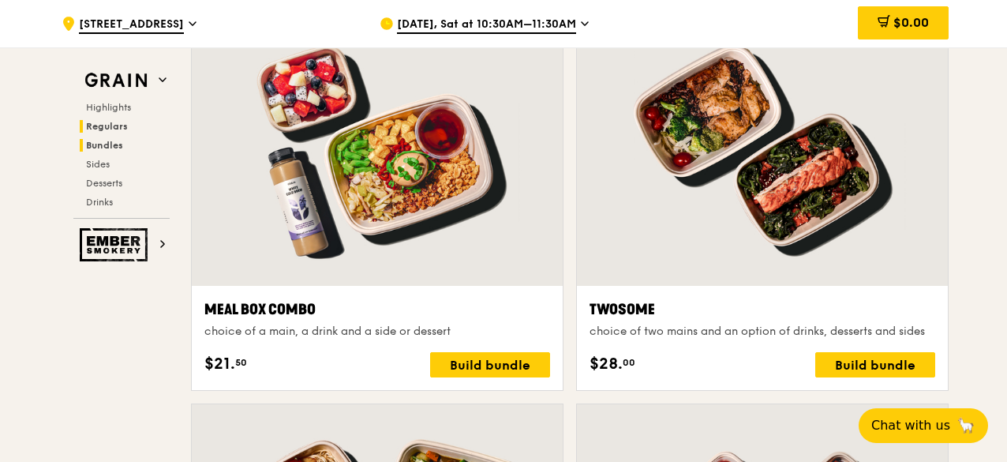
click at [118, 127] on span "Regulars" at bounding box center [107, 126] width 42 height 11
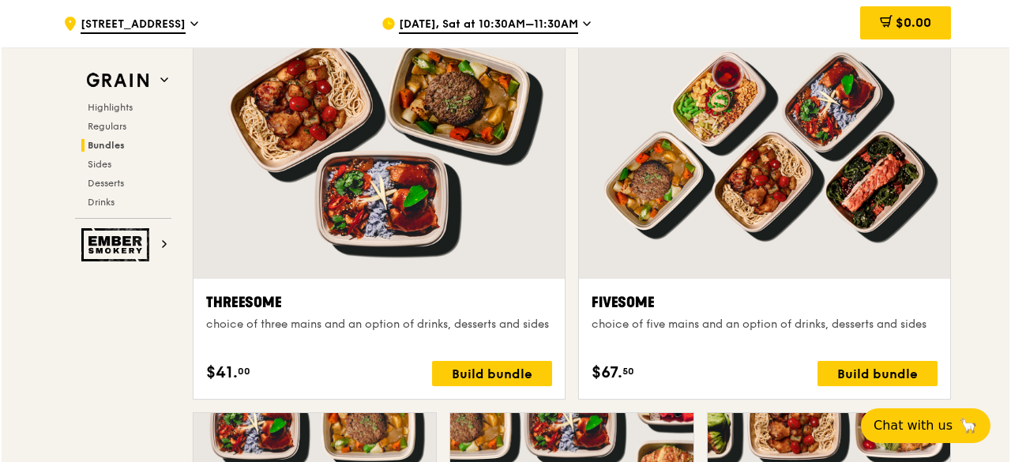
scroll to position [2775, 0]
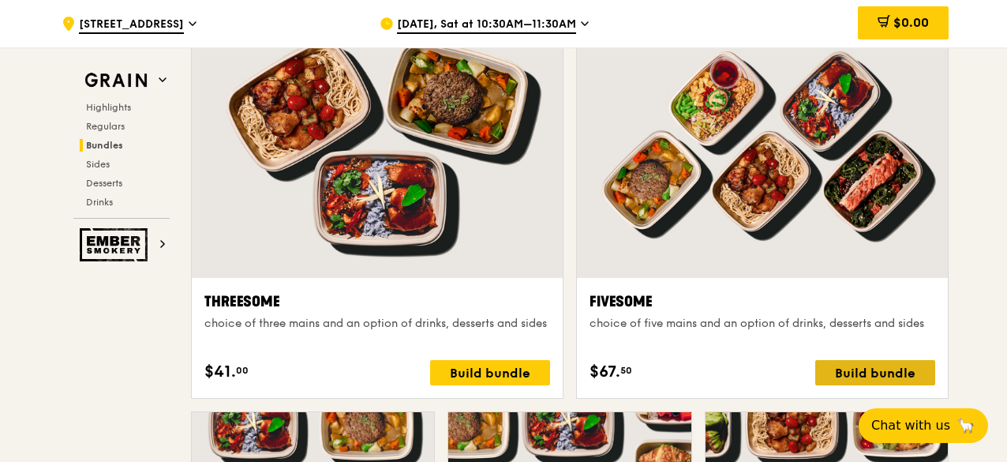
click at [869, 364] on div "Build bundle" at bounding box center [876, 372] width 120 height 25
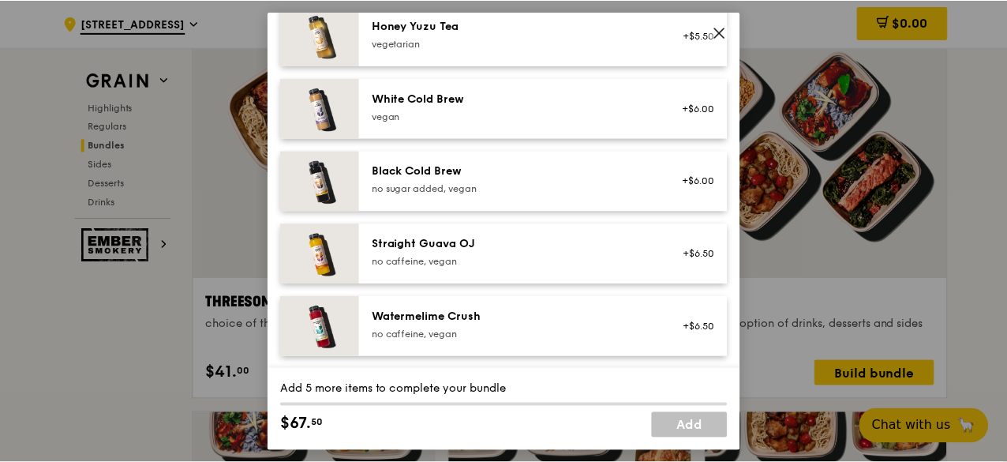
scroll to position [1999, 0]
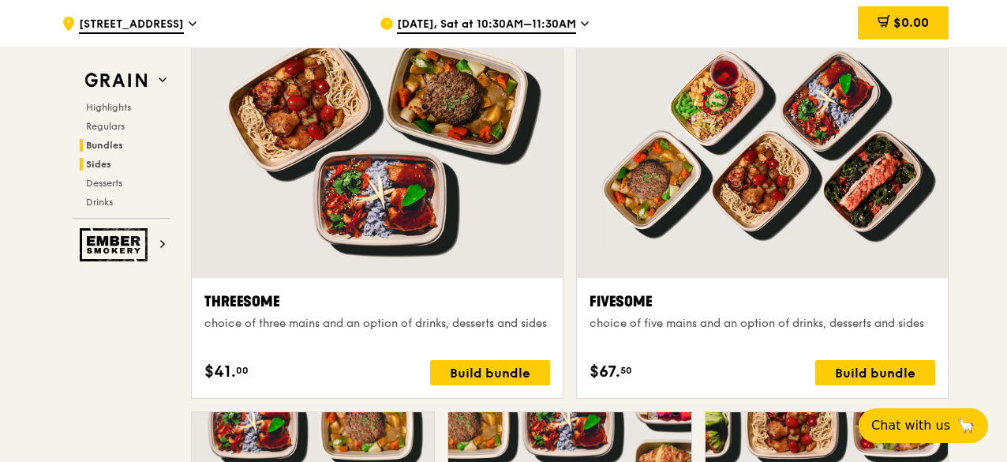
click at [117, 159] on h2 "Sides" at bounding box center [125, 164] width 90 height 13
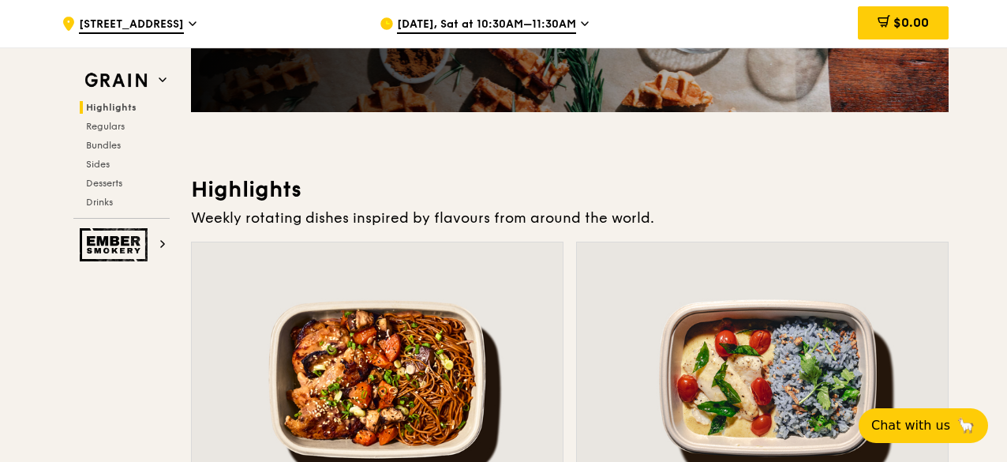
scroll to position [0, 0]
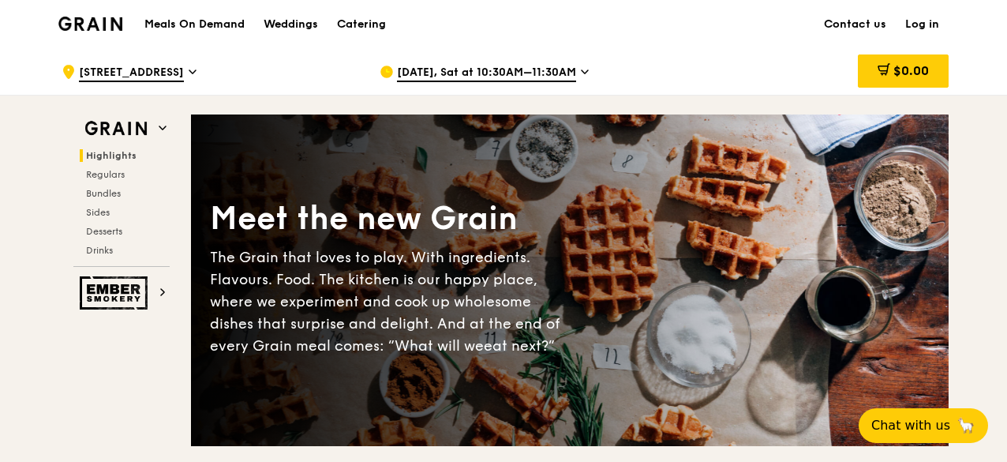
click at [208, 18] on h1 "Meals On Demand" at bounding box center [194, 25] width 100 height 16
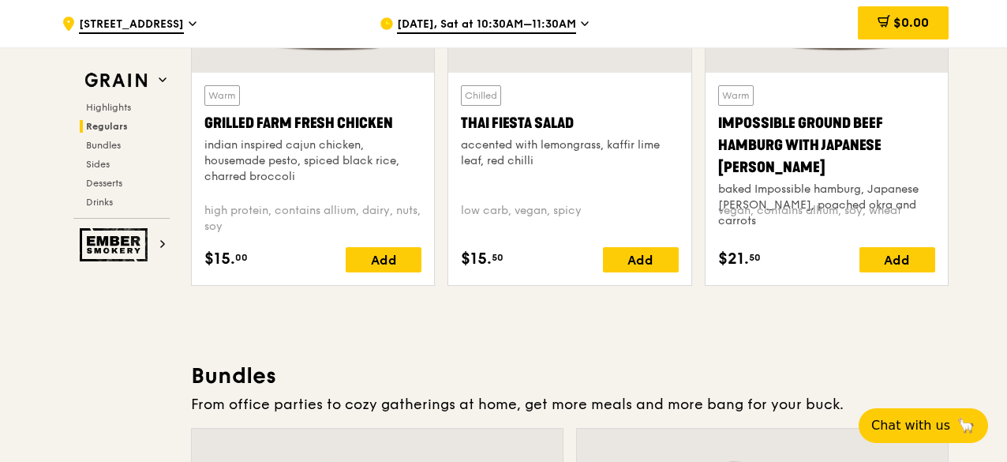
scroll to position [1961, 0]
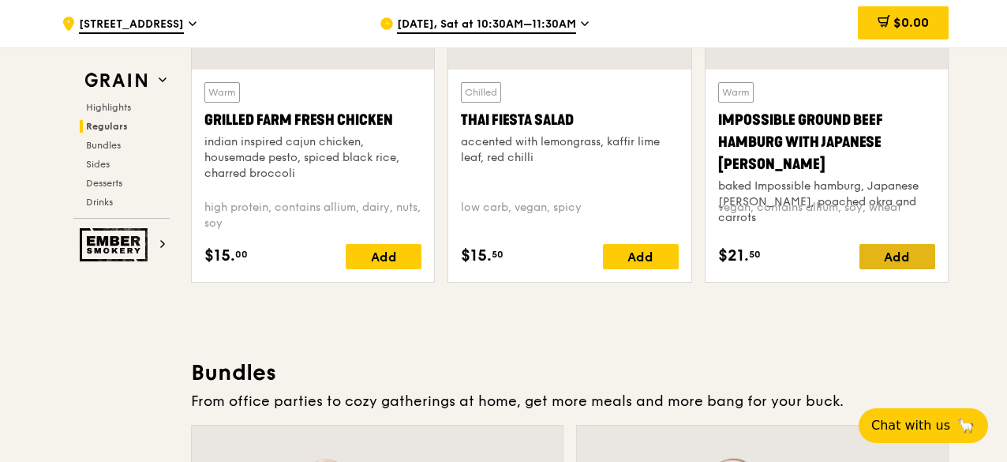
click at [935, 246] on div "Add" at bounding box center [898, 256] width 76 height 25
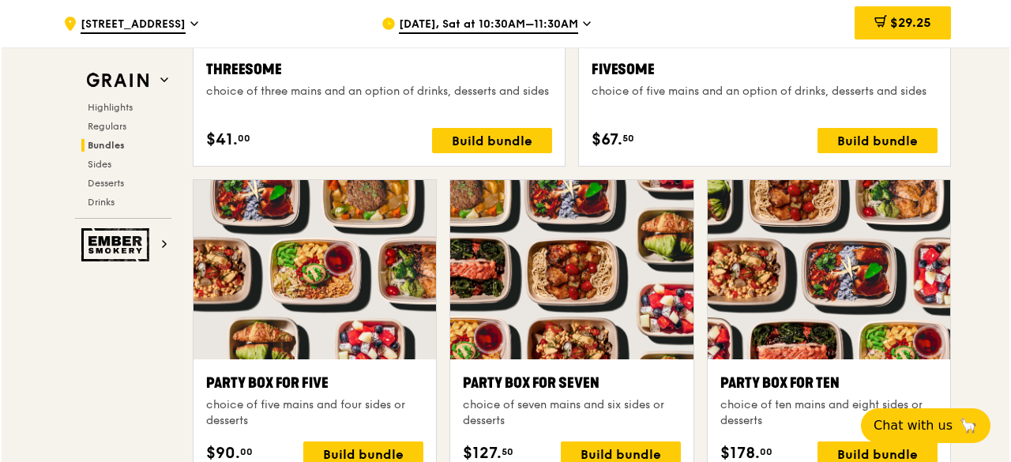
scroll to position [2936, 0]
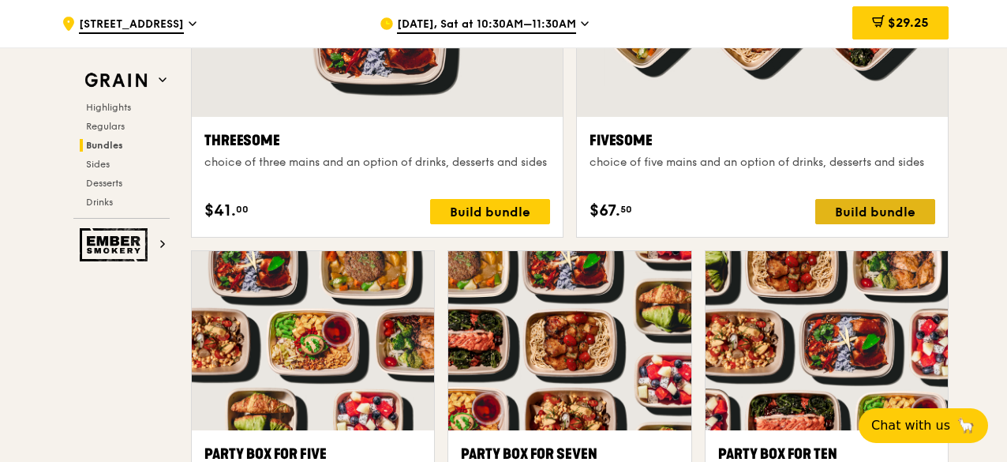
click at [864, 212] on div "Build bundle" at bounding box center [876, 211] width 120 height 25
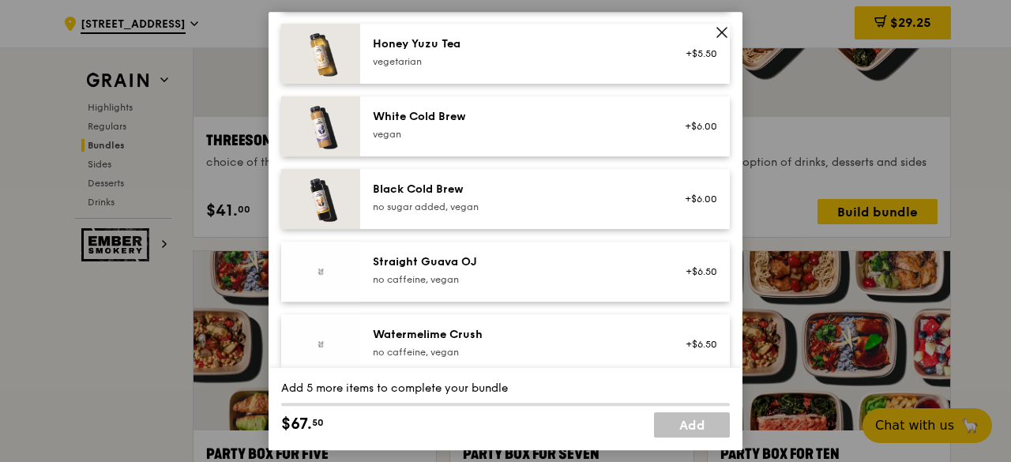
scroll to position [1999, 0]
